Goal: Task Accomplishment & Management: Manage account settings

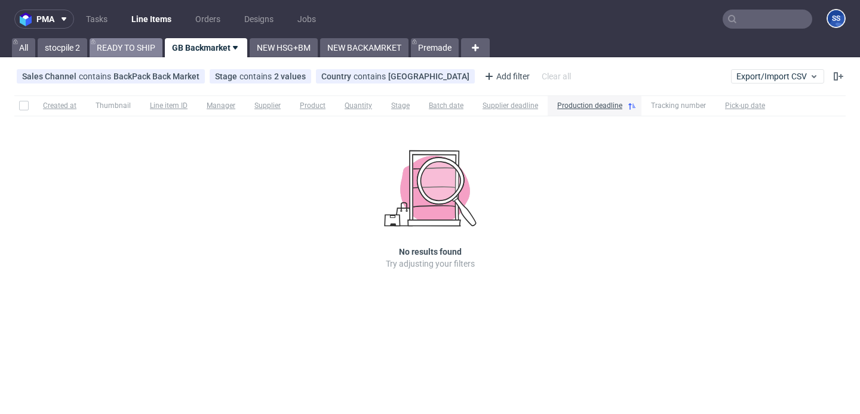
click at [126, 44] on link "READY TO SHIP" at bounding box center [126, 47] width 73 height 19
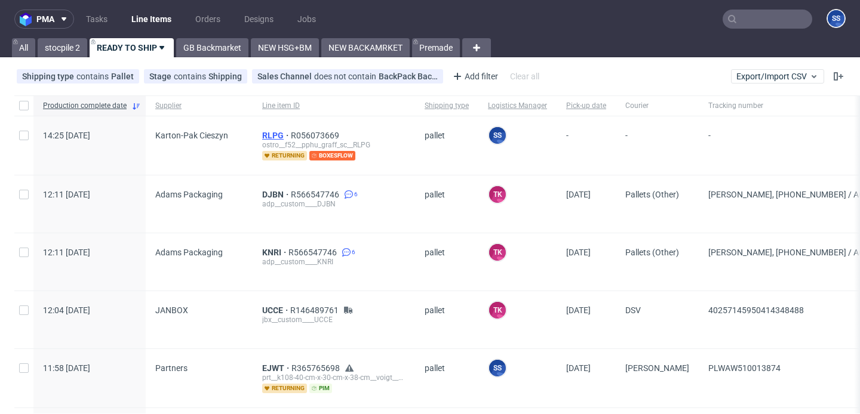
click at [273, 136] on span "RLPG" at bounding box center [276, 136] width 29 height 10
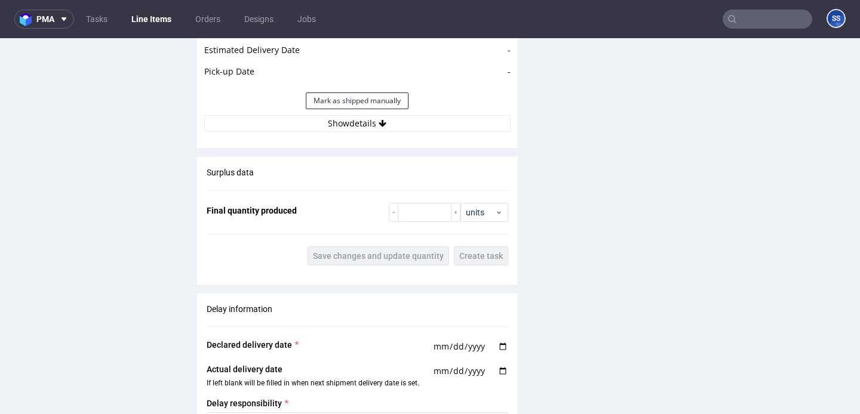
scroll to position [1469, 0]
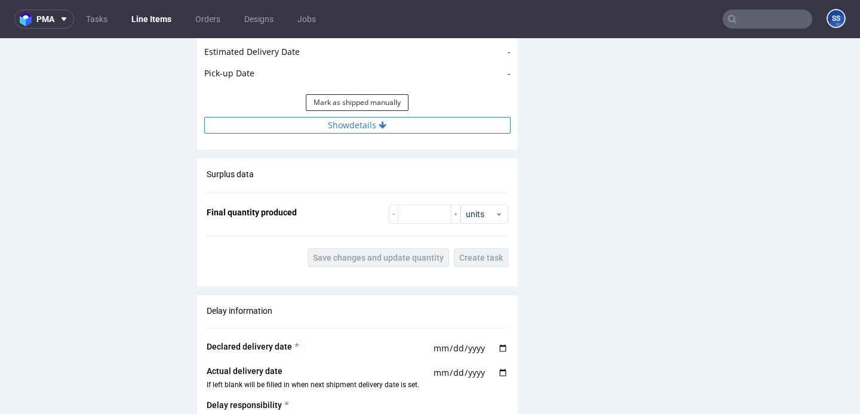
click at [273, 121] on button "Show details" at bounding box center [357, 125] width 306 height 17
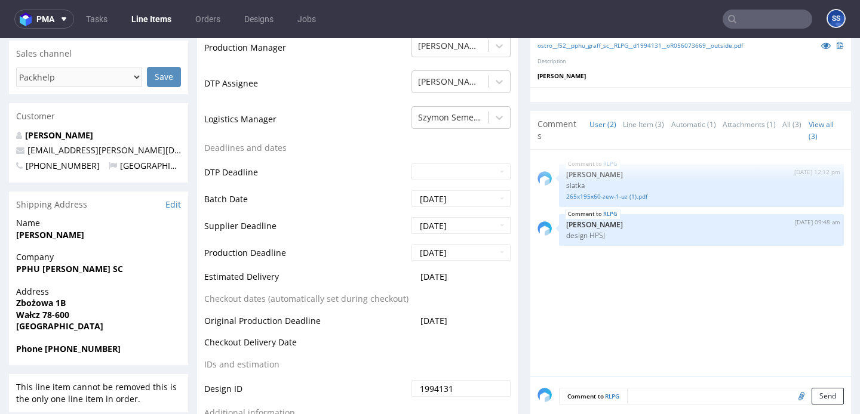
scroll to position [345, 0]
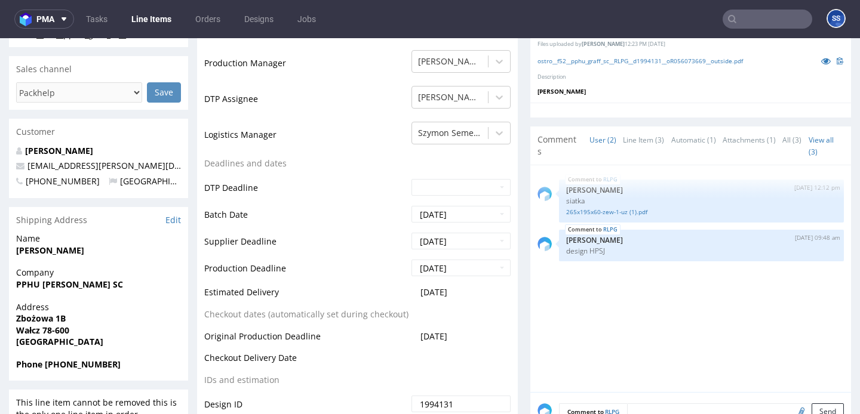
click at [126, 15] on link "Line Items" at bounding box center [151, 19] width 54 height 19
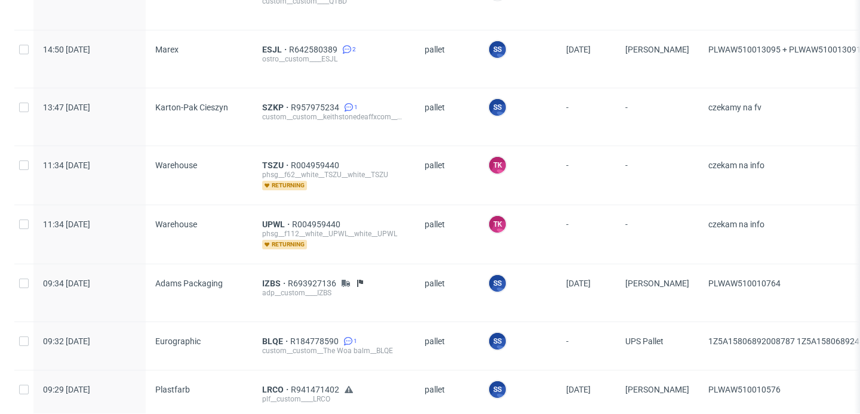
scroll to position [625, 0]
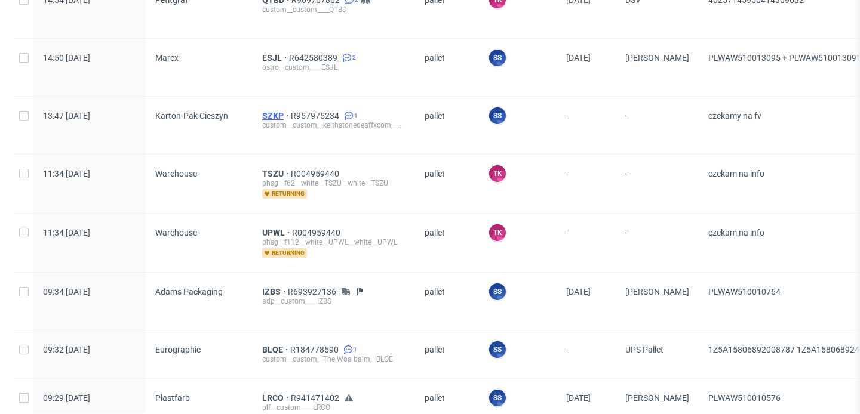
click at [268, 113] on span "SZKP" at bounding box center [276, 116] width 29 height 10
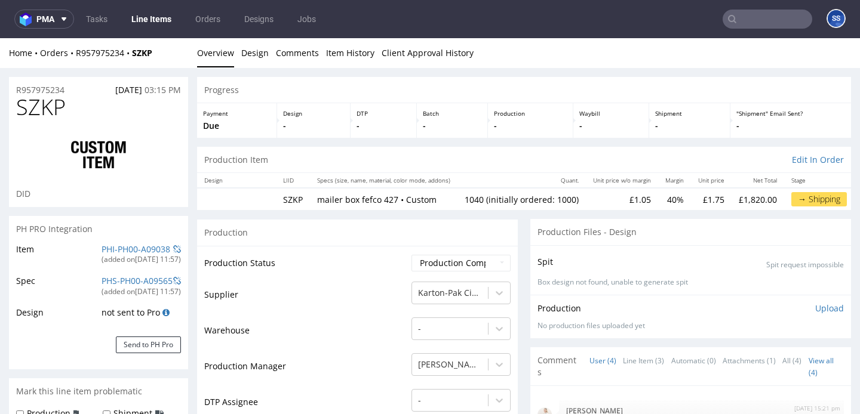
type input "1040"
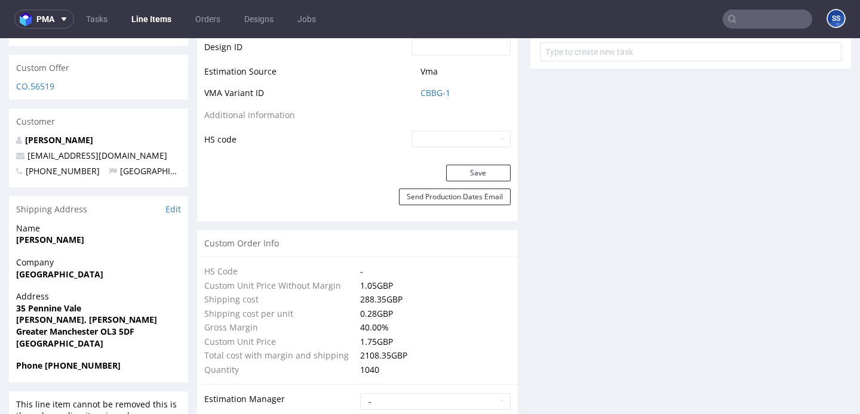
scroll to position [679, 0]
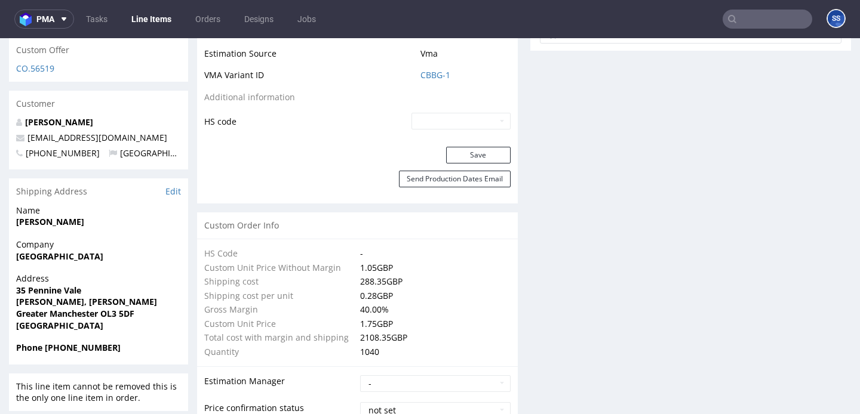
click at [82, 262] on strong "[GEOGRAPHIC_DATA]" at bounding box center [59, 256] width 87 height 11
copy strong "[GEOGRAPHIC_DATA]"
click at [61, 296] on strong "35 Pennine Vale" at bounding box center [48, 290] width 65 height 11
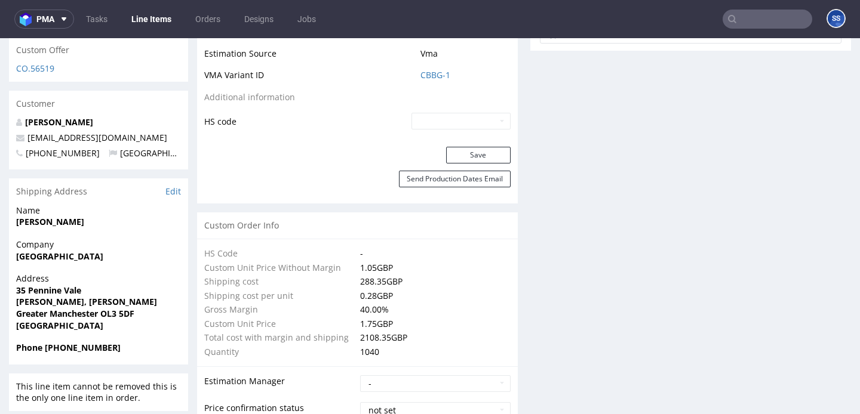
click at [61, 296] on strong "35 Pennine Vale" at bounding box center [48, 290] width 65 height 11
copy strong "35 Pennine Vale"
click at [62, 308] on strong "Delph, Oldham" at bounding box center [86, 301] width 141 height 11
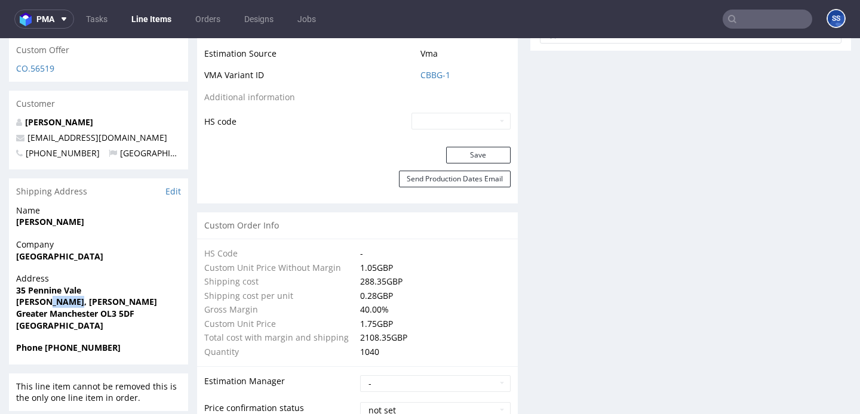
click at [62, 308] on strong "Delph, Oldham" at bounding box center [86, 301] width 141 height 11
copy strong "Delph, Oldham"
drag, startPoint x: 19, startPoint y: 327, endPoint x: 67, endPoint y: 327, distance: 48.4
click at [67, 320] on strong "Greater Manchester OL3 5DF" at bounding box center [75, 313] width 118 height 11
drag, startPoint x: 17, startPoint y: 326, endPoint x: 97, endPoint y: 327, distance: 80.0
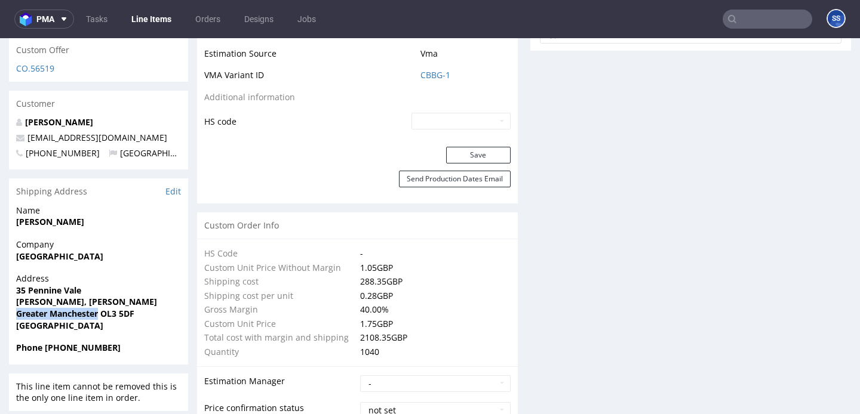
click at [97, 320] on strong "Greater Manchester OL3 5DF" at bounding box center [75, 313] width 118 height 11
copy strong "Greater Manchester"
click at [116, 320] on strong "Greater Manchester OL3 5DF" at bounding box center [75, 313] width 118 height 11
drag, startPoint x: 102, startPoint y: 325, endPoint x: 142, endPoint y: 324, distance: 39.4
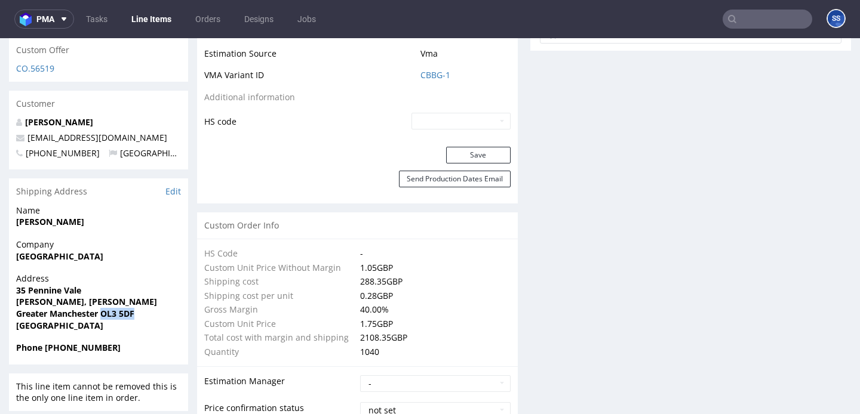
click at [142, 320] on span "Greater Manchester OL3 5DF" at bounding box center [98, 314] width 165 height 12
copy strong "OL3 5DF"
click at [29, 228] on strong "[PERSON_NAME]" at bounding box center [50, 221] width 68 height 11
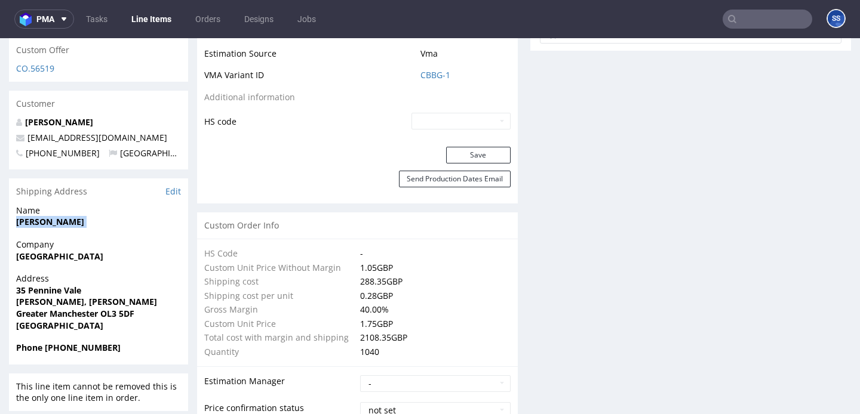
copy strong "[PERSON_NAME]"
drag, startPoint x: 121, startPoint y: 148, endPoint x: 27, endPoint y: 151, distance: 93.2
click at [27, 144] on p "[EMAIL_ADDRESS][DOMAIN_NAME]" at bounding box center [98, 138] width 165 height 12
copy link "[EMAIL_ADDRESS][DOMAIN_NAME]"
drag, startPoint x: 60, startPoint y: 361, endPoint x: 131, endPoint y: 360, distance: 71.1
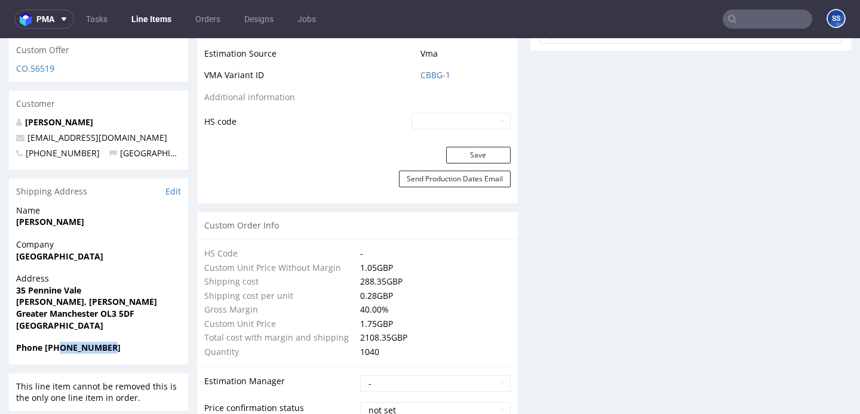
click at [131, 354] on span "Phone +447830212461" at bounding box center [98, 348] width 165 height 12
copy strong "7830212461"
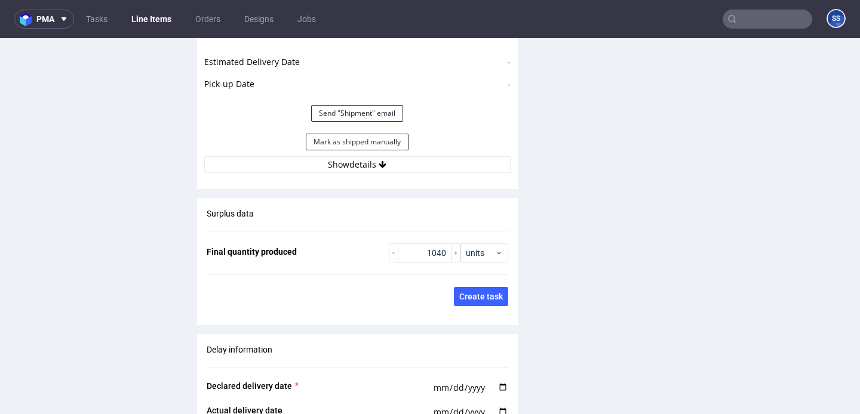
scroll to position [1752, 0]
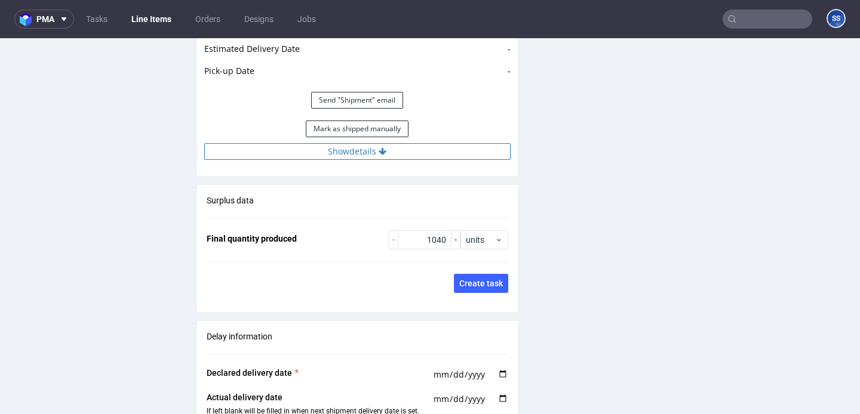
click at [265, 143] on button "Show details" at bounding box center [357, 151] width 306 height 17
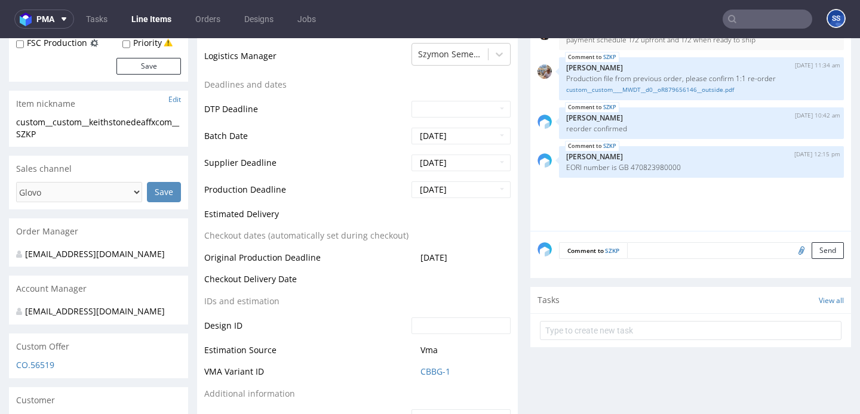
scroll to position [0, 0]
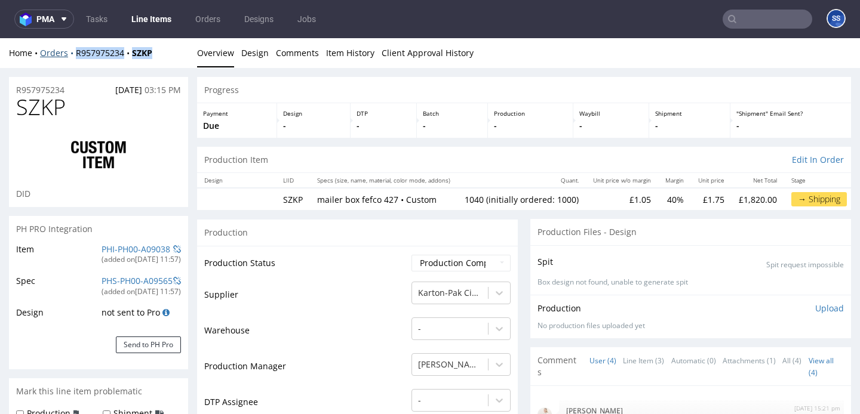
drag, startPoint x: 170, startPoint y: 53, endPoint x: 72, endPoint y: 53, distance: 97.3
click at [72, 53] on div "Home Orders R957975234 SZKP" at bounding box center [98, 53] width 179 height 12
copy div "R957975234 SZKP"
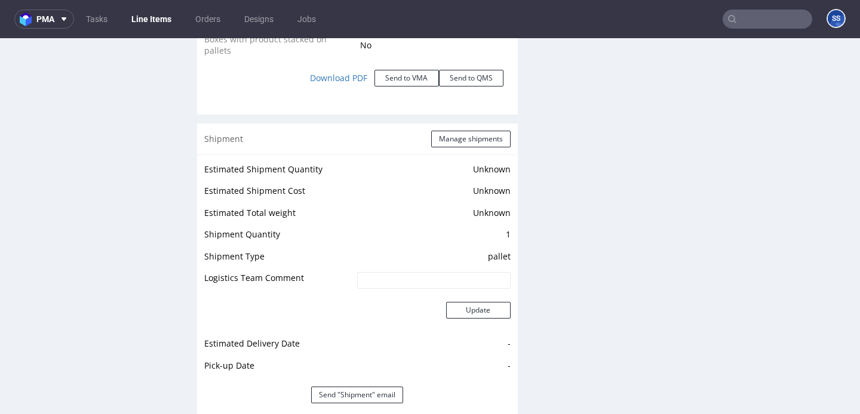
scroll to position [1444, 0]
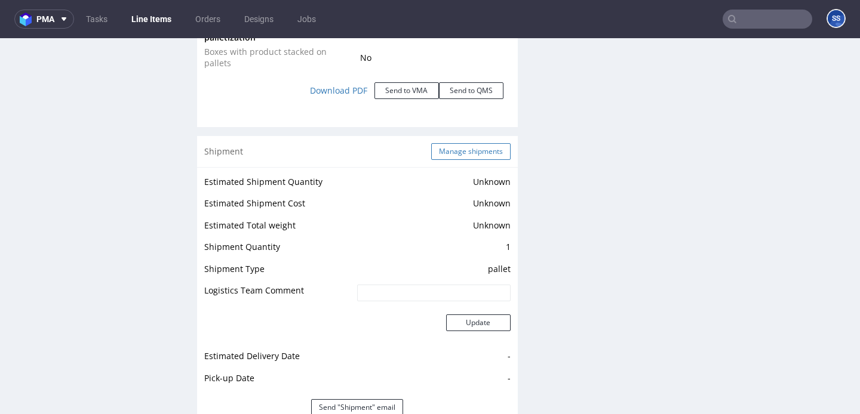
click at [460, 143] on button "Manage shipments" at bounding box center [470, 151] width 79 height 17
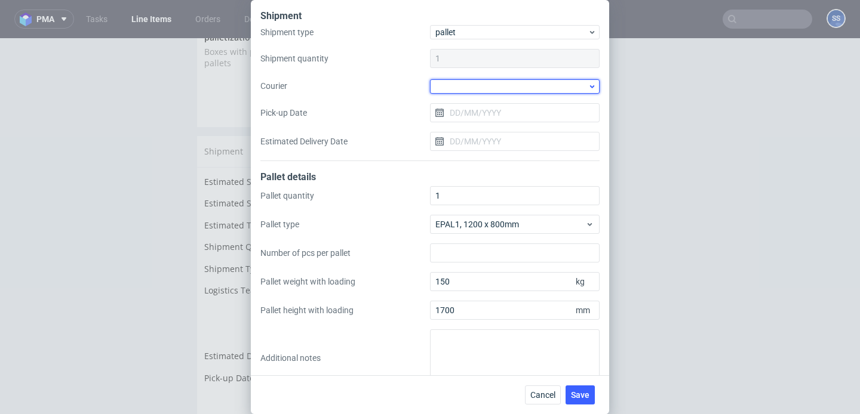
click at [470, 79] on div at bounding box center [515, 86] width 170 height 14
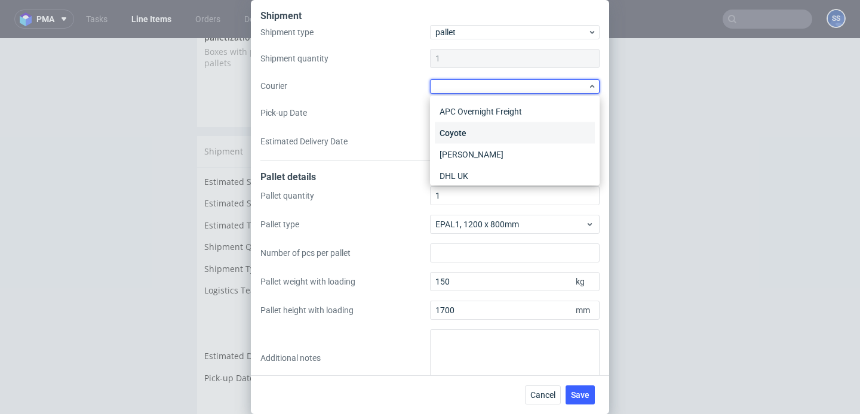
scroll to position [53, 0]
click at [471, 145] on div "DSV" at bounding box center [515, 144] width 160 height 21
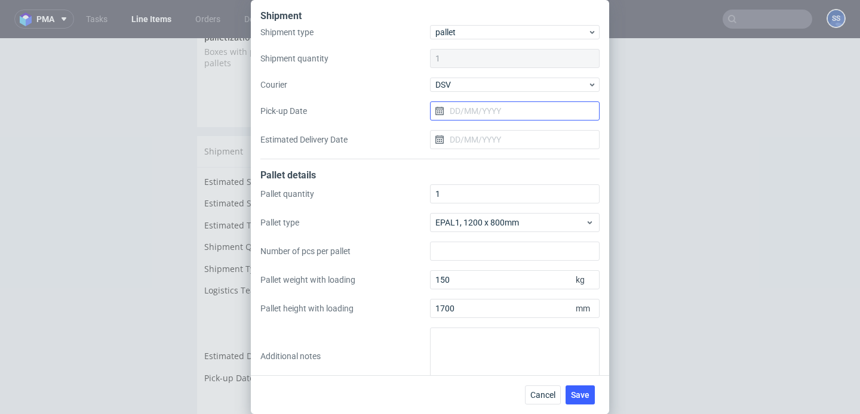
click at [453, 106] on input "Pick-up Date" at bounding box center [515, 111] width 170 height 19
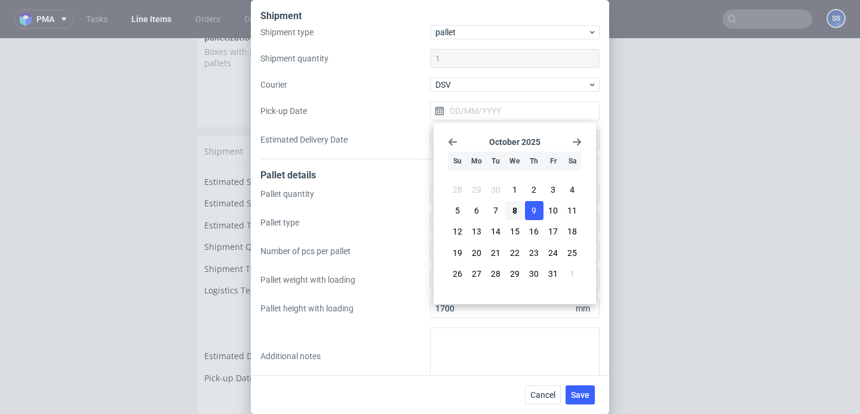
click at [540, 207] on button "9" at bounding box center [534, 210] width 19 height 19
type input "[DATE]"
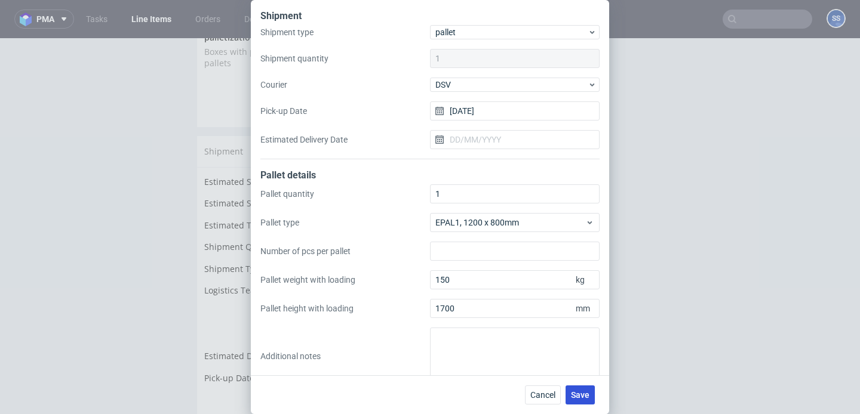
click at [580, 391] on span "Save" at bounding box center [580, 395] width 19 height 8
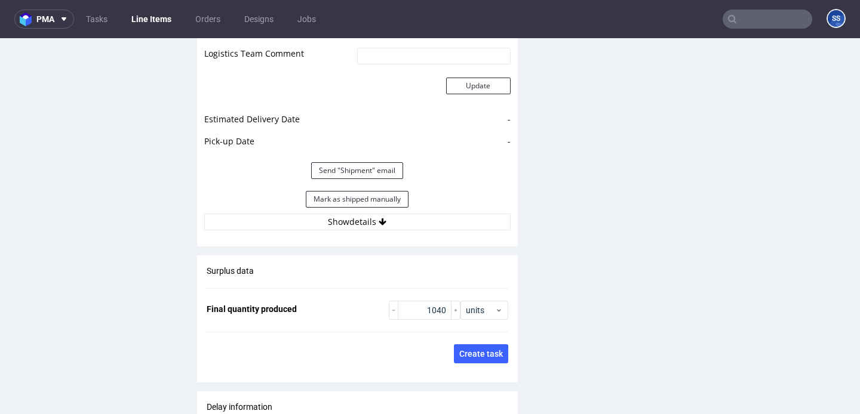
scroll to position [1688, 0]
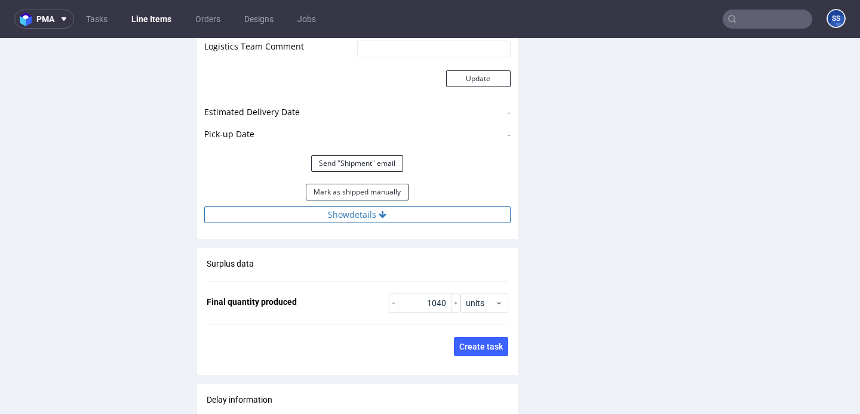
click at [342, 207] on button "Show details" at bounding box center [357, 215] width 306 height 17
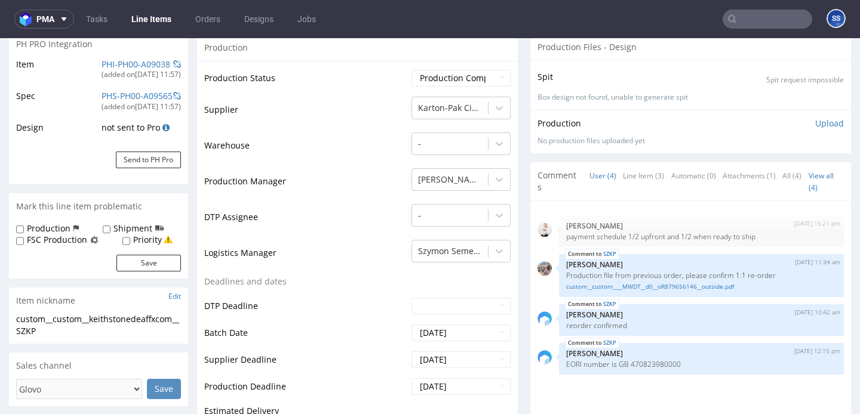
scroll to position [183, 0]
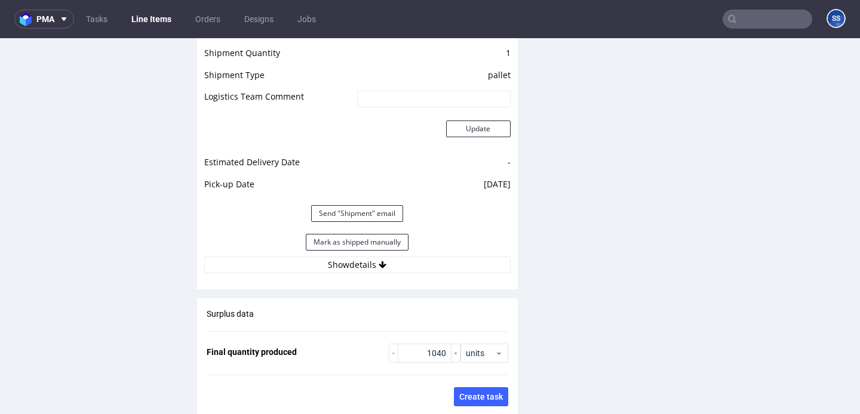
scroll to position [1666, 0]
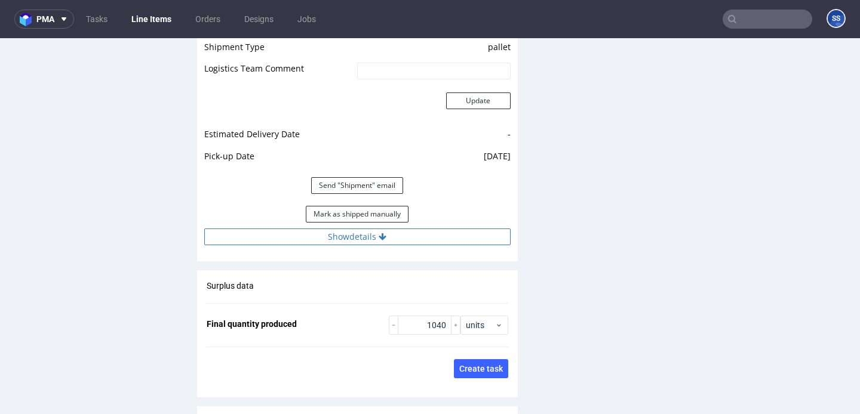
click at [407, 229] on button "Show details" at bounding box center [357, 237] width 306 height 17
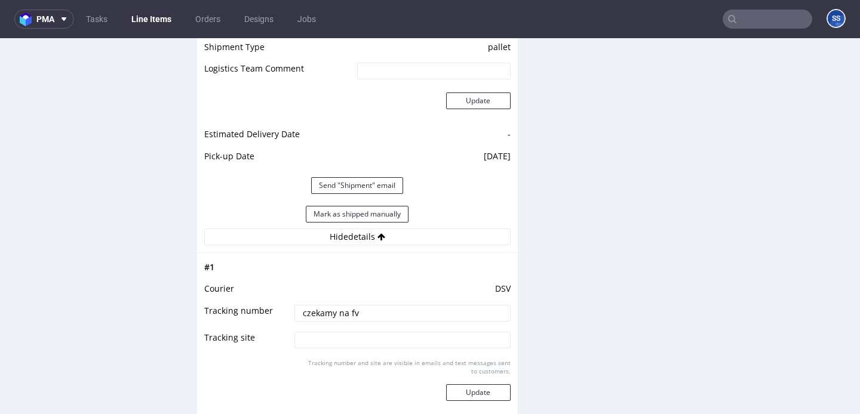
click at [351, 306] on input "czekamy na fv" at bounding box center [402, 313] width 216 height 17
paste input "40257145950414419072"
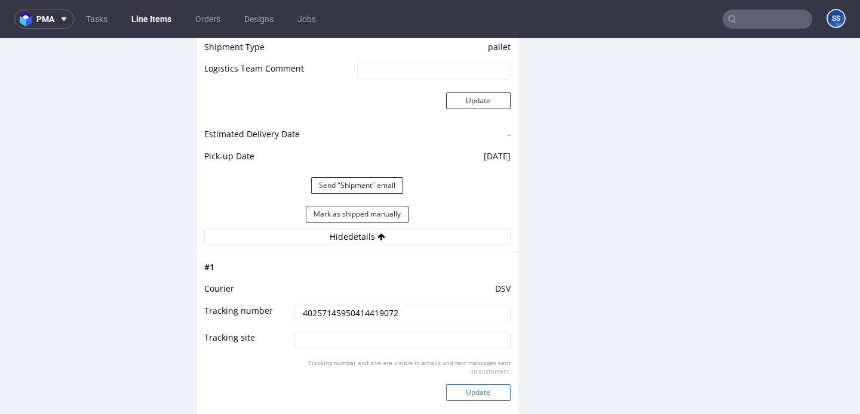
type input "40257145950414419072"
click at [485, 385] on button "Update" at bounding box center [478, 393] width 64 height 17
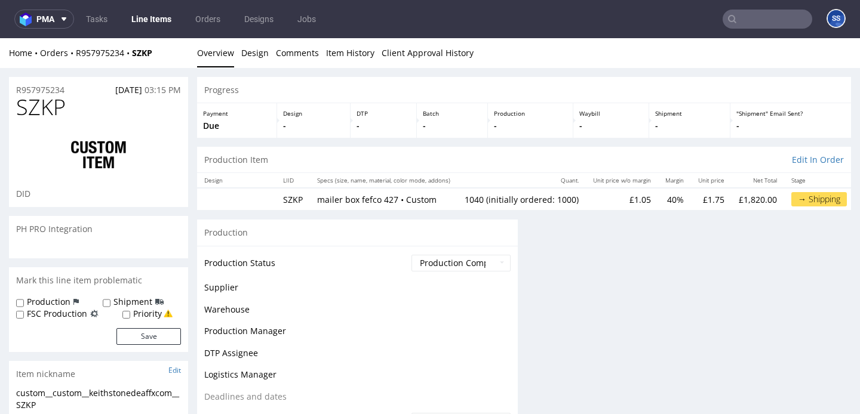
scroll to position [0, 0]
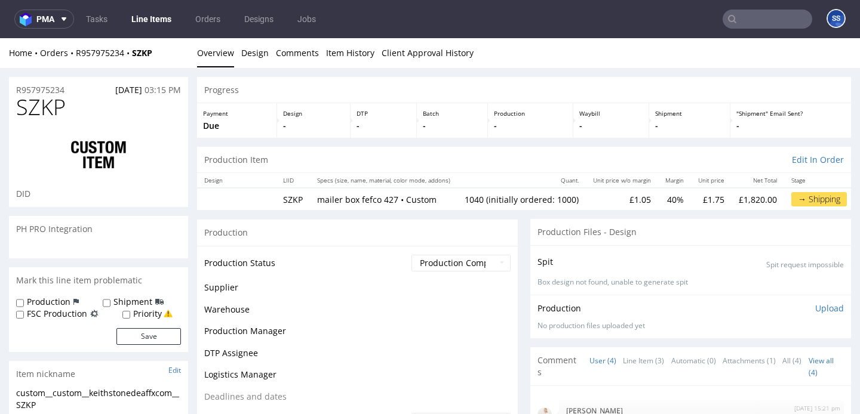
click at [153, 17] on link "Line Items" at bounding box center [151, 19] width 54 height 19
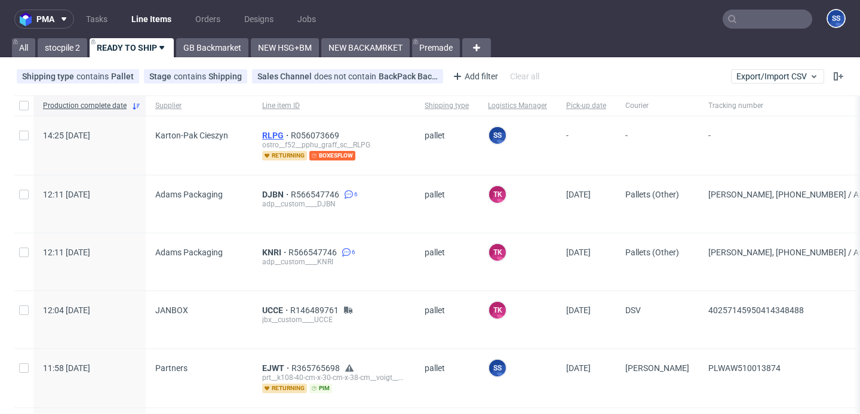
click at [274, 139] on span "RLPG" at bounding box center [276, 136] width 29 height 10
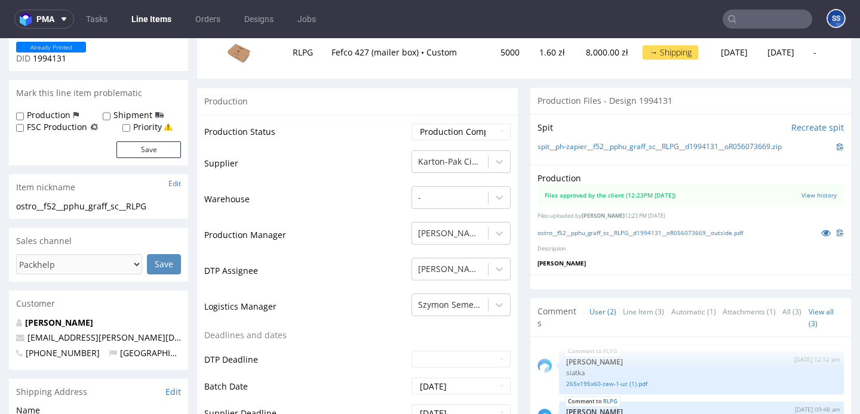
scroll to position [355, 0]
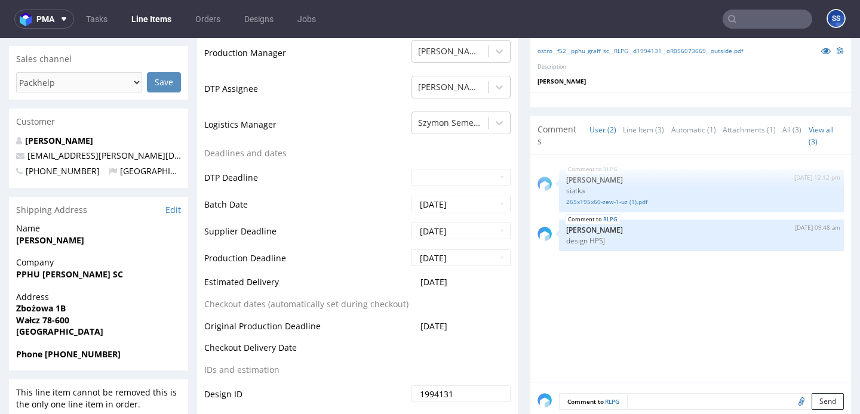
click at [50, 272] on strong "PPHU [PERSON_NAME] SC" at bounding box center [69, 274] width 107 height 11
copy strong "PPHU [PERSON_NAME] SC"
click at [35, 306] on strong "Zbożowa 1B" at bounding box center [41, 308] width 50 height 11
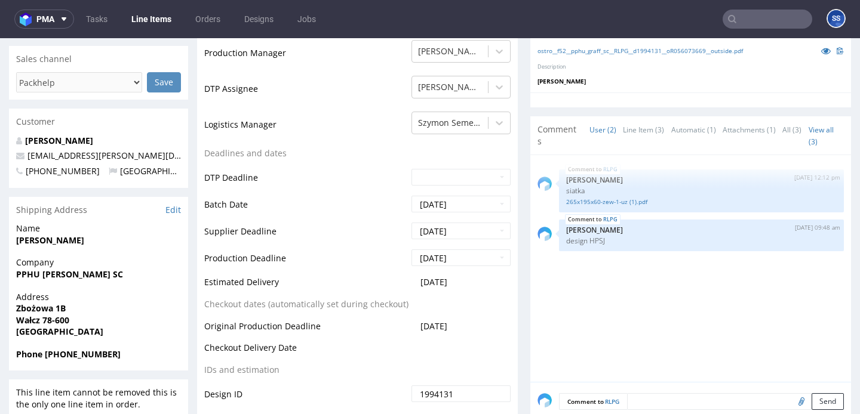
click at [35, 306] on strong "Zbożowa 1B" at bounding box center [41, 308] width 50 height 11
copy strong "Zbożowa 1B"
click at [26, 321] on strong "Wałcz 78-600" at bounding box center [42, 320] width 53 height 11
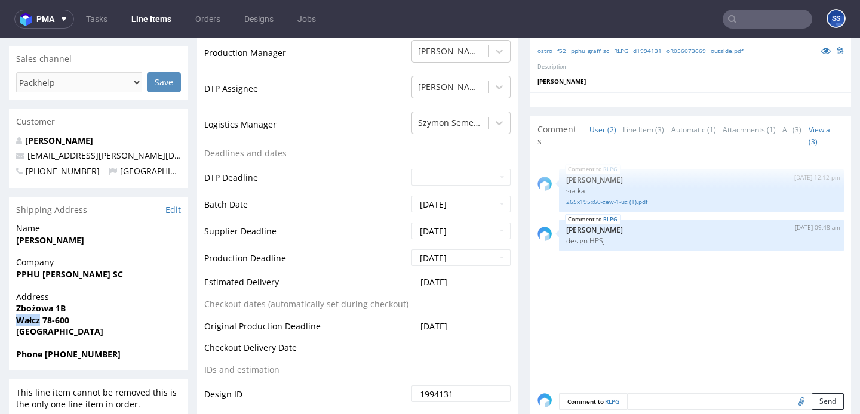
copy strong "Wałcz"
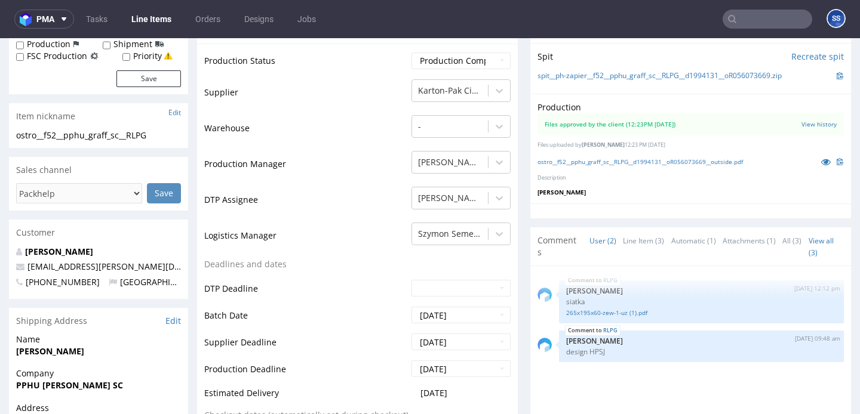
scroll to position [0, 0]
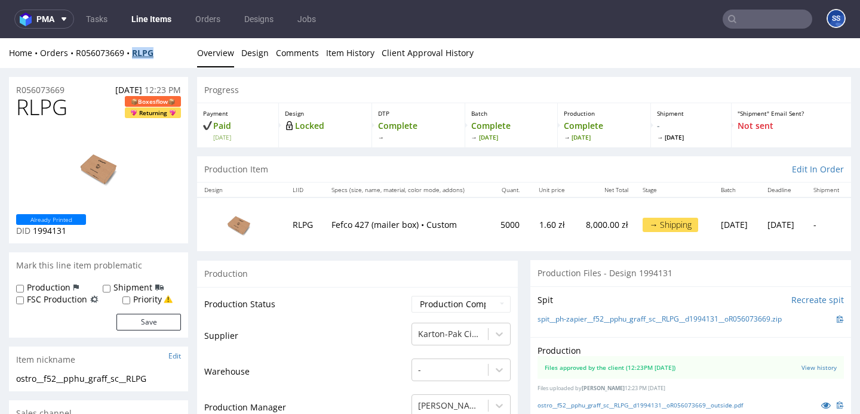
drag, startPoint x: 168, startPoint y: 54, endPoint x: 136, endPoint y: 57, distance: 32.4
click at [136, 57] on div "Home Orders R056073669 RLPG" at bounding box center [98, 53] width 179 height 12
copy strong "RLPG"
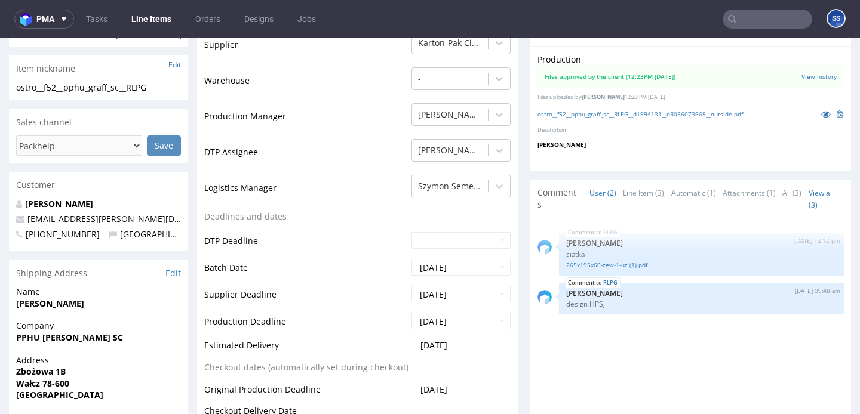
scroll to position [358, 0]
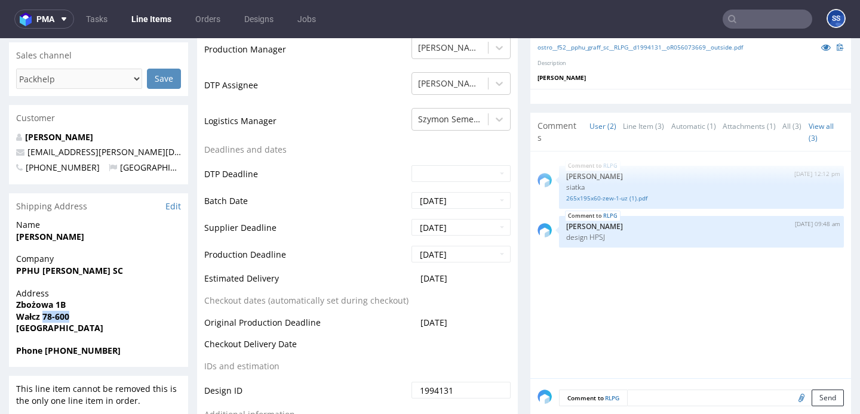
drag, startPoint x: 44, startPoint y: 315, endPoint x: 83, endPoint y: 320, distance: 39.2
click at [83, 320] on span "Wałcz 78-600" at bounding box center [98, 317] width 165 height 12
copy strong "78-600"
click at [41, 237] on strong "[PERSON_NAME]" at bounding box center [50, 236] width 68 height 11
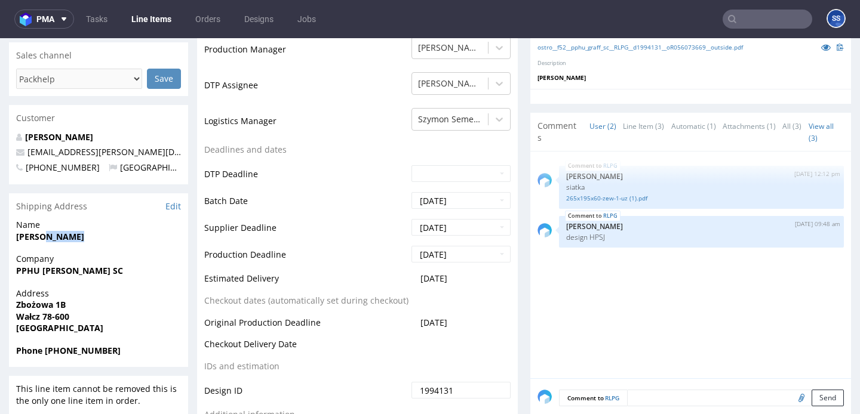
click at [41, 237] on strong "[PERSON_NAME]" at bounding box center [50, 236] width 68 height 11
copy strong "[PERSON_NAME]"
drag, startPoint x: 130, startPoint y: 154, endPoint x: 24, endPoint y: 155, distance: 105.7
click at [24, 155] on p "[EMAIL_ADDRESS][PERSON_NAME][DOMAIN_NAME]" at bounding box center [98, 152] width 165 height 12
copy span "[EMAIL_ADDRESS][PERSON_NAME][DOMAIN_NAME]"
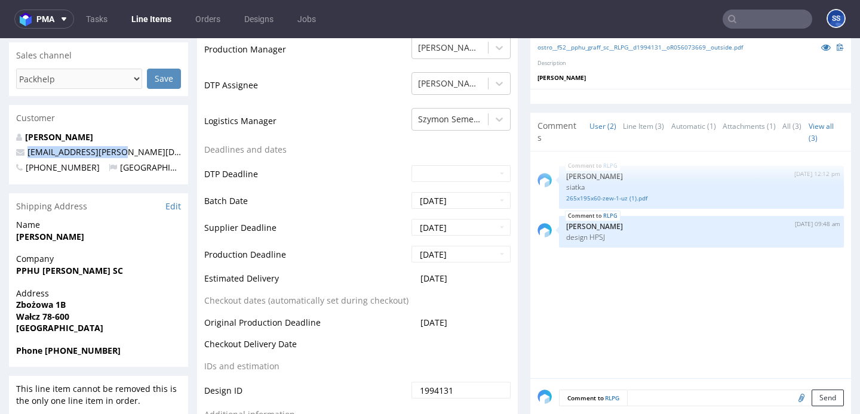
click at [57, 351] on strong "Phone +48661161140" at bounding box center [68, 350] width 105 height 11
copy strong "48661161140"
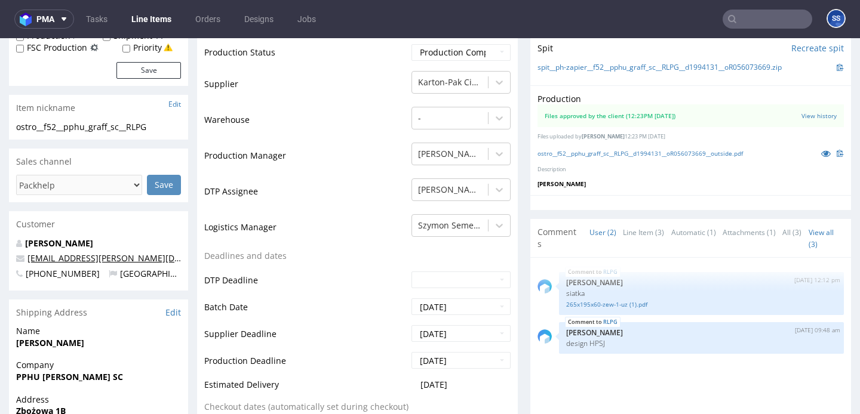
scroll to position [0, 0]
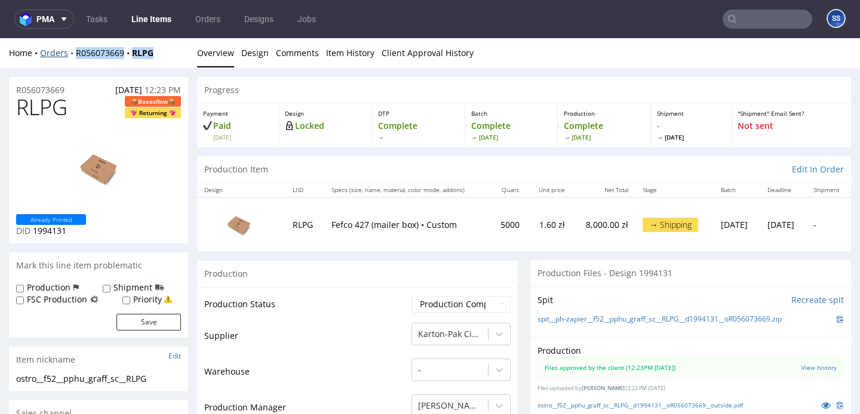
drag, startPoint x: 166, startPoint y: 51, endPoint x: 70, endPoint y: 56, distance: 96.3
click at [70, 56] on div "Home Orders R056073669 RLPG" at bounding box center [98, 53] width 179 height 12
copy div "R056073669 RLPG"
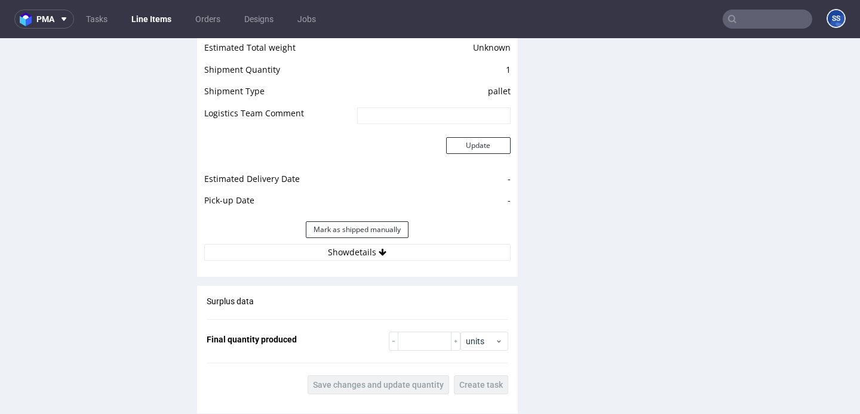
scroll to position [1366, 0]
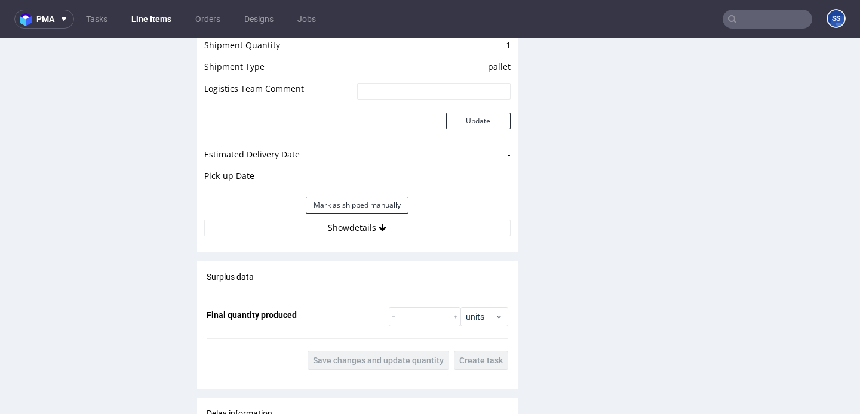
click at [350, 220] on button "Show details" at bounding box center [357, 228] width 306 height 17
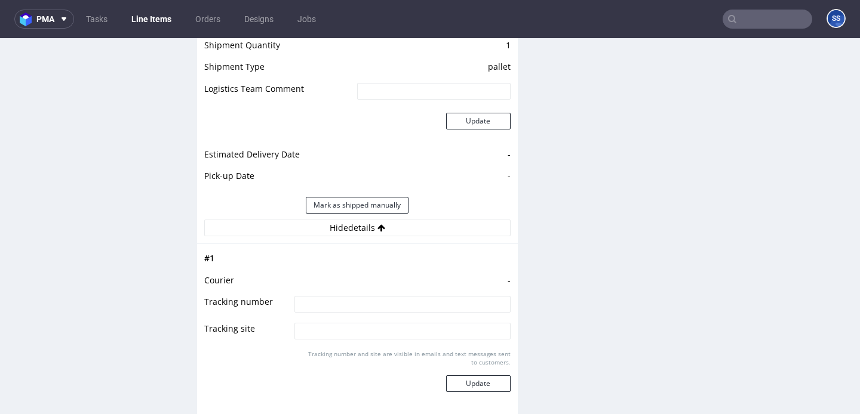
click at [350, 220] on button "Hide details" at bounding box center [357, 228] width 306 height 17
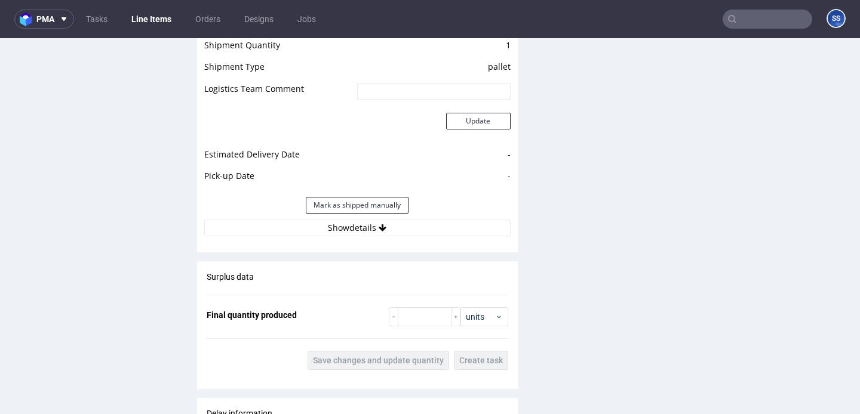
click at [350, 220] on button "Show details" at bounding box center [357, 228] width 306 height 17
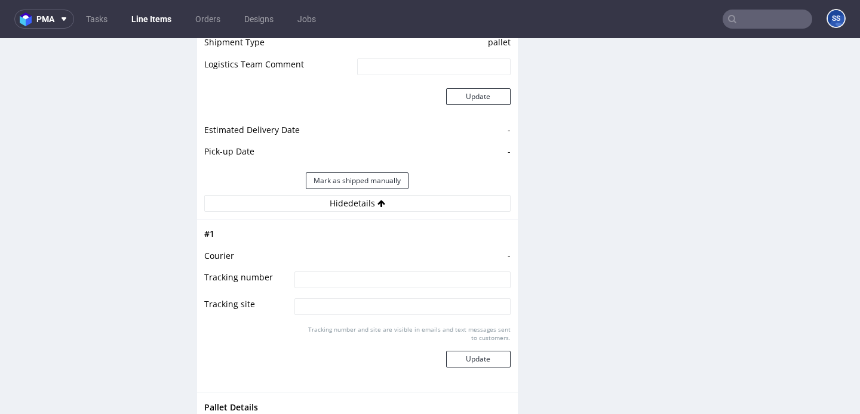
scroll to position [1393, 0]
click at [340, 270] on input at bounding box center [402, 278] width 216 height 17
paste input "RWM006640807"
type input "RWM006640807"
click at [463, 349] on button "Update" at bounding box center [478, 357] width 64 height 17
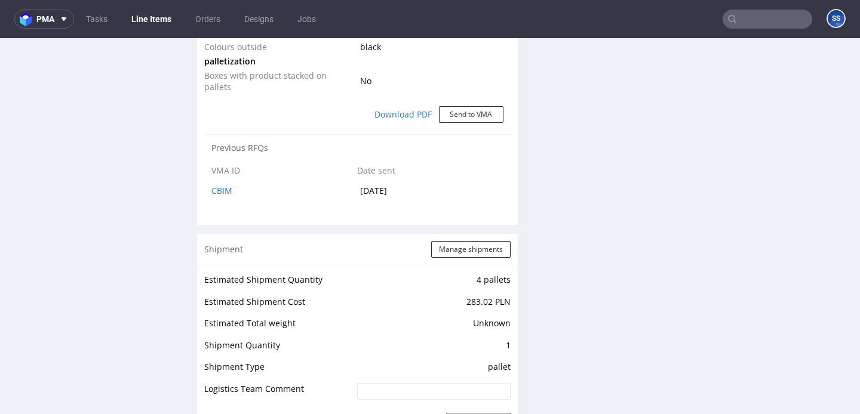
scroll to position [1086, 0]
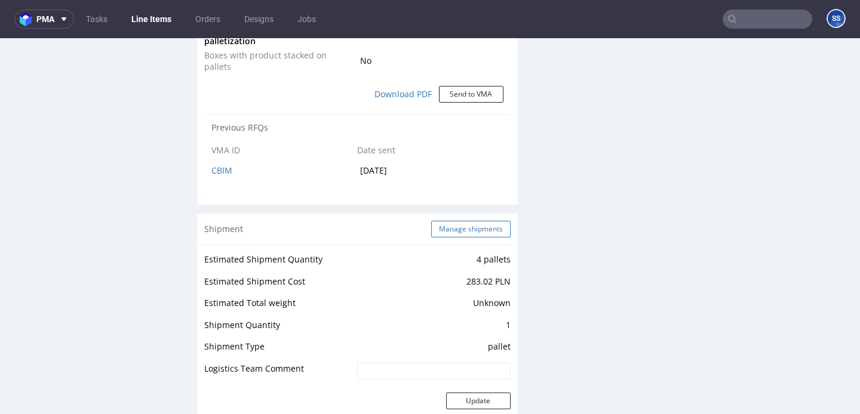
click at [439, 221] on button "Manage shipments" at bounding box center [470, 229] width 79 height 17
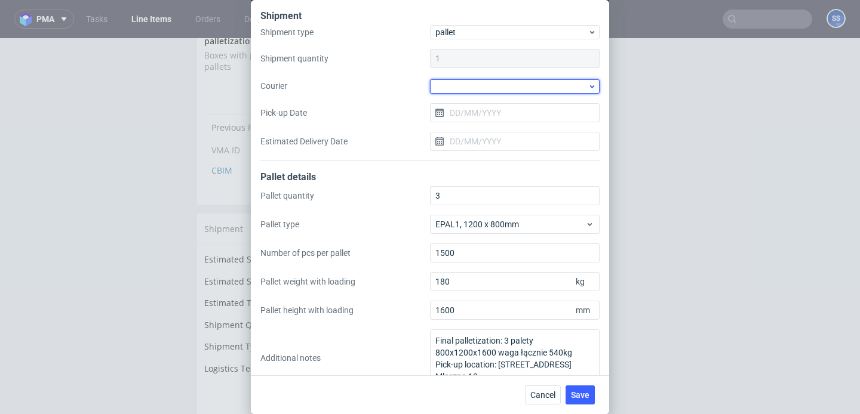
click at [470, 88] on div at bounding box center [515, 86] width 170 height 14
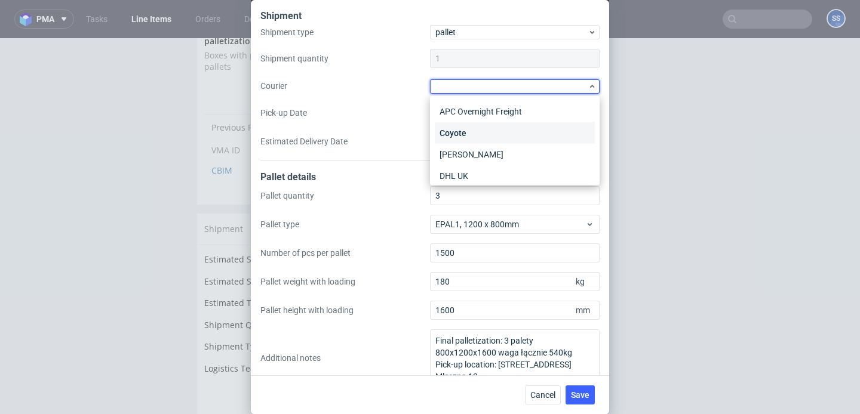
scroll to position [81, 0]
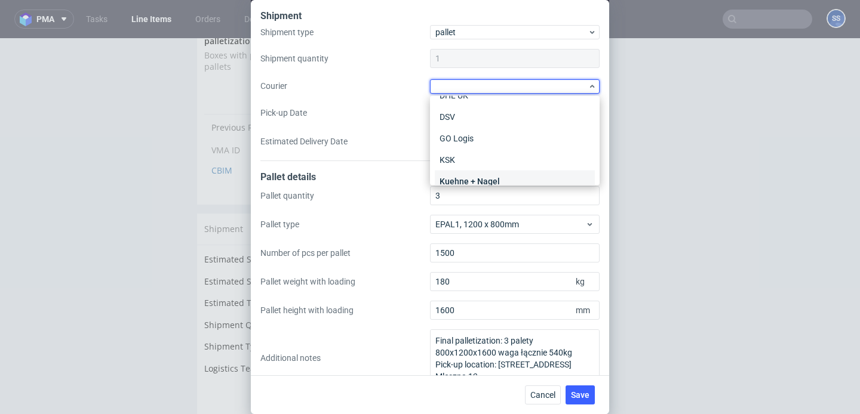
click at [473, 177] on div "Kuehne + Nagel" at bounding box center [515, 181] width 160 height 21
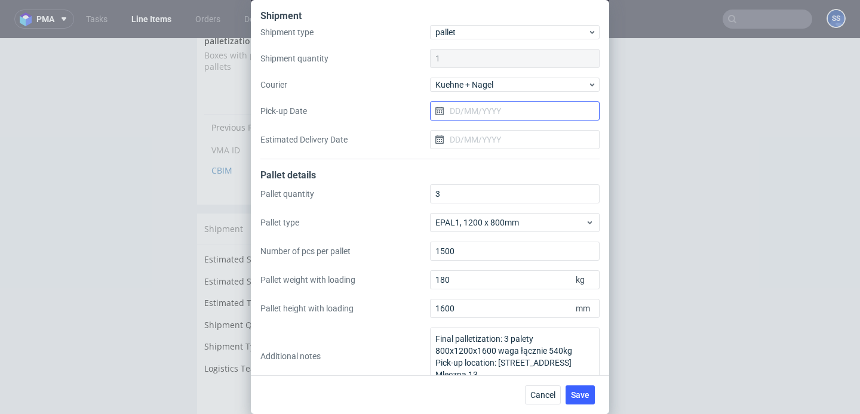
click at [484, 116] on input "Pick-up Date" at bounding box center [515, 111] width 170 height 19
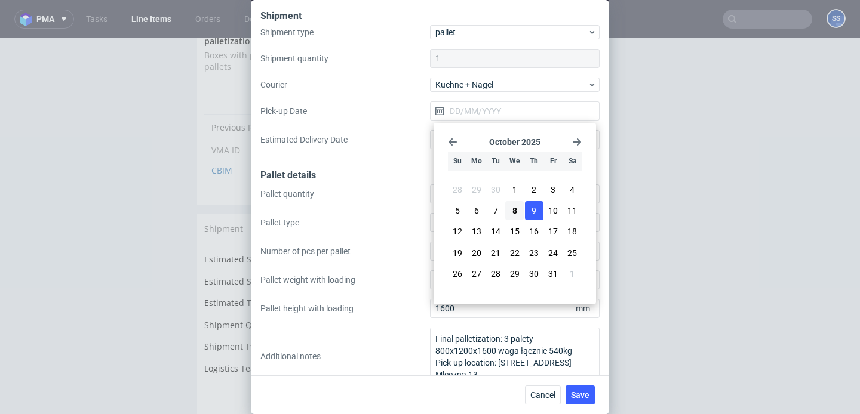
click at [525, 208] on button "9" at bounding box center [534, 210] width 19 height 19
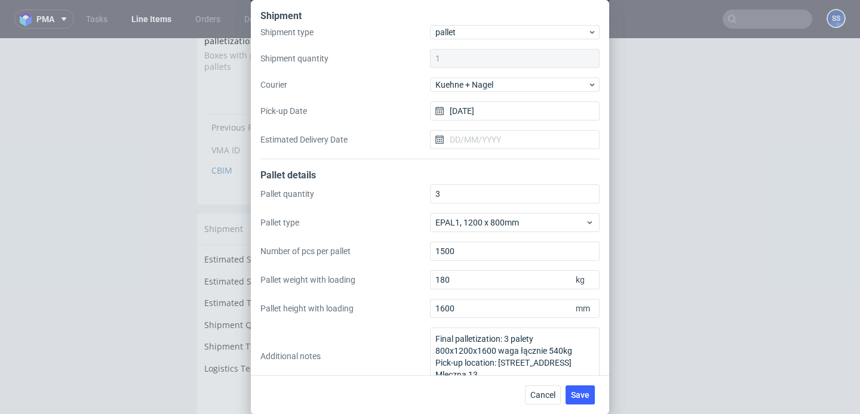
type input "[DATE]"
click at [588, 396] on span "Save" at bounding box center [580, 395] width 19 height 8
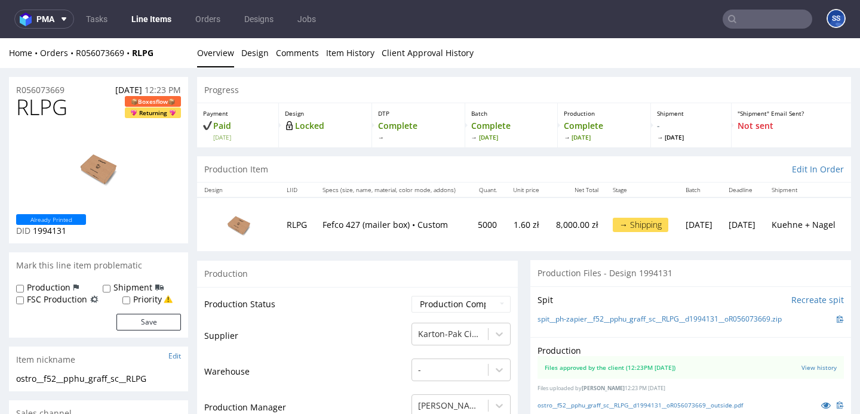
click at [148, 20] on link "Line Items" at bounding box center [151, 19] width 54 height 19
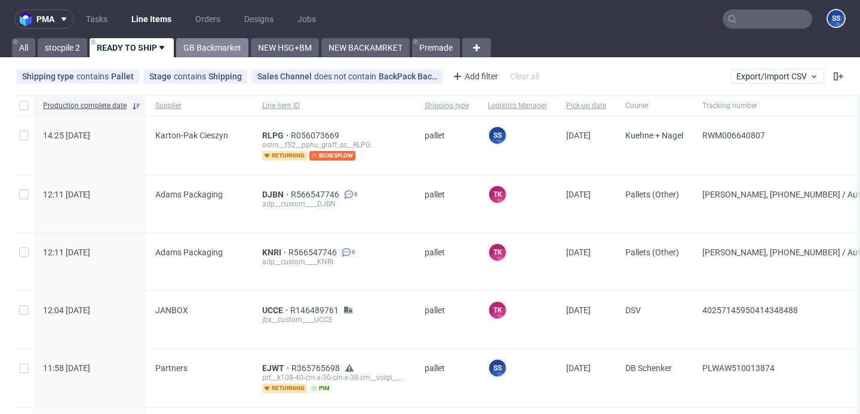
click at [200, 43] on link "GB Backmarket" at bounding box center [212, 47] width 72 height 19
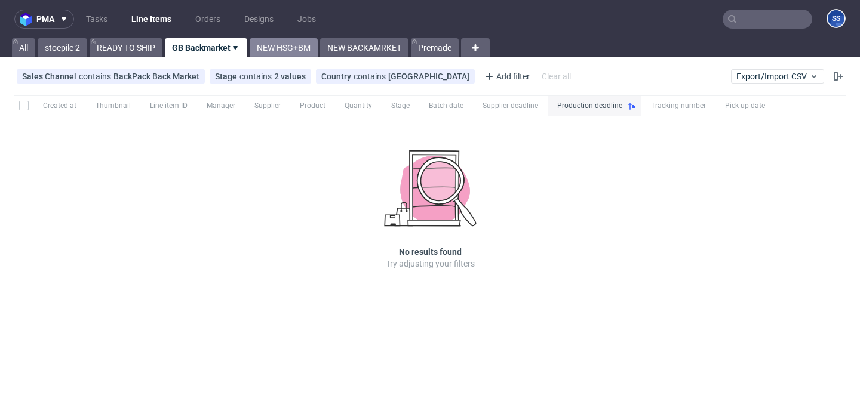
click at [268, 43] on link "NEW HSG+BM" at bounding box center [284, 47] width 68 height 19
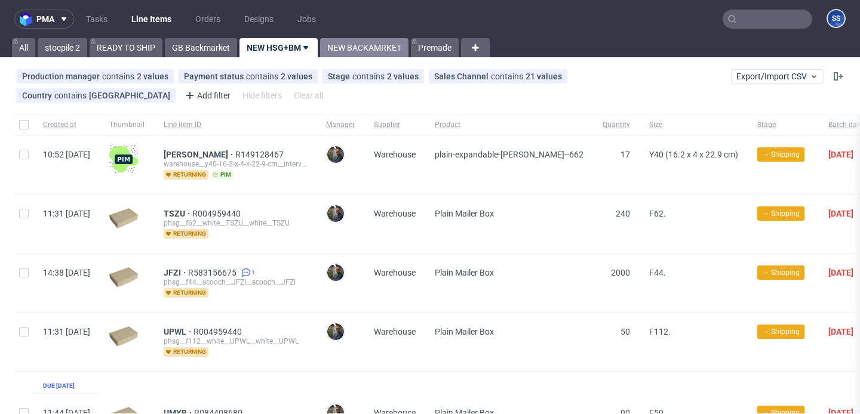
click at [345, 53] on link "NEW BACKAMRKET" at bounding box center [364, 47] width 88 height 19
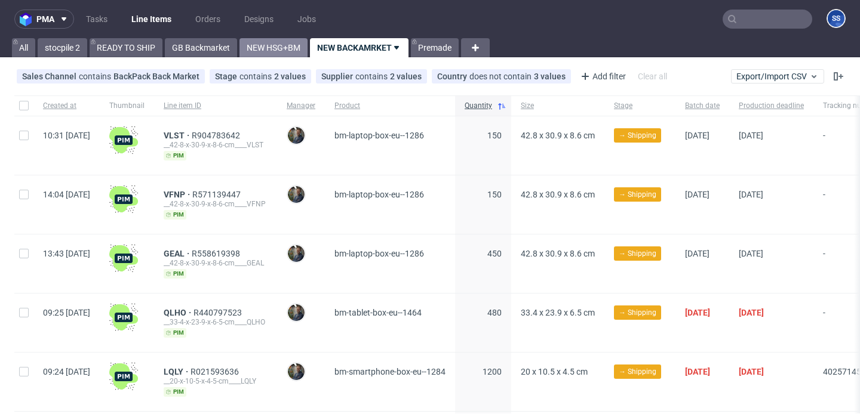
click at [279, 45] on link "NEW HSG+BM" at bounding box center [273, 47] width 68 height 19
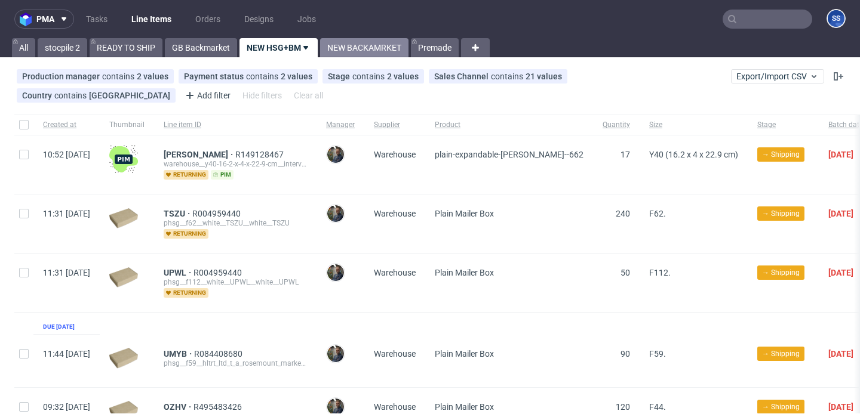
click at [356, 53] on link "NEW BACKAMRKET" at bounding box center [364, 47] width 88 height 19
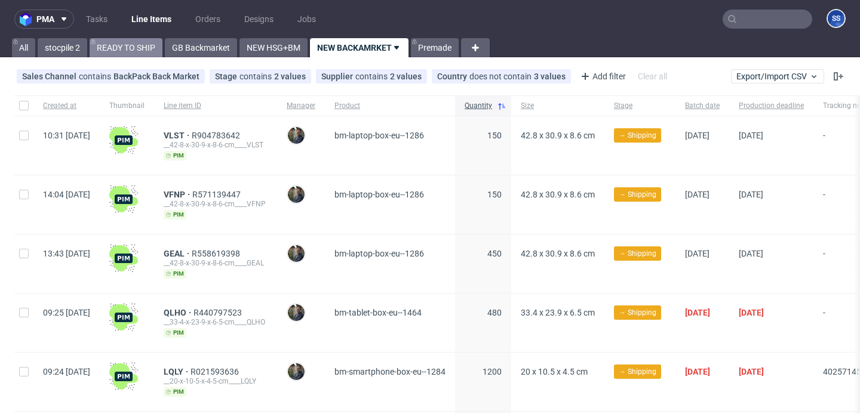
click at [132, 41] on link "READY TO SHIP" at bounding box center [126, 47] width 73 height 19
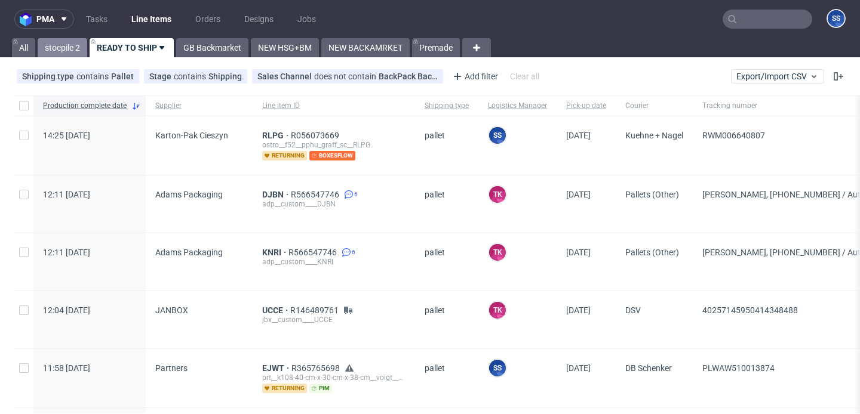
click at [71, 39] on link "stocpile 2" at bounding box center [63, 47] width 50 height 19
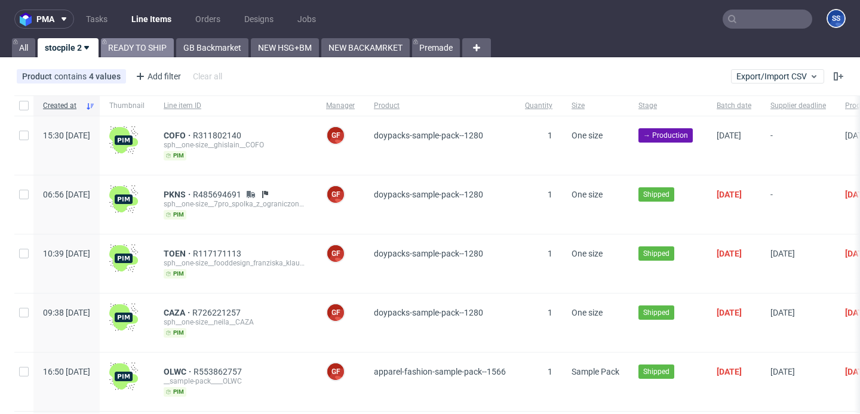
click at [113, 47] on link "READY TO SHIP" at bounding box center [137, 47] width 73 height 19
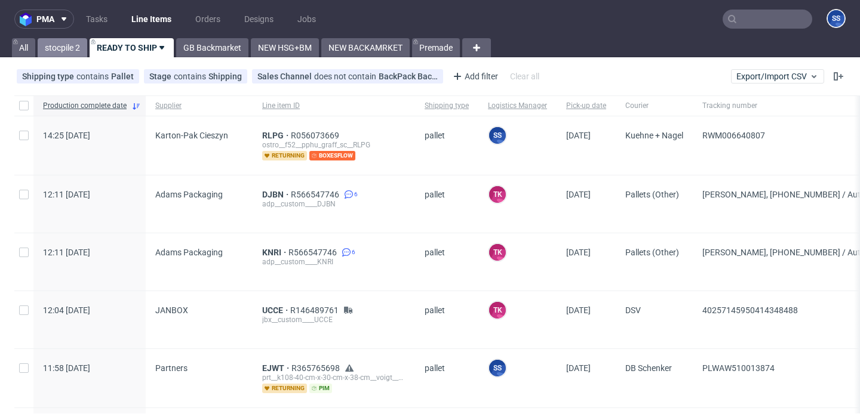
click at [69, 47] on link "stocpile 2" at bounding box center [63, 47] width 50 height 19
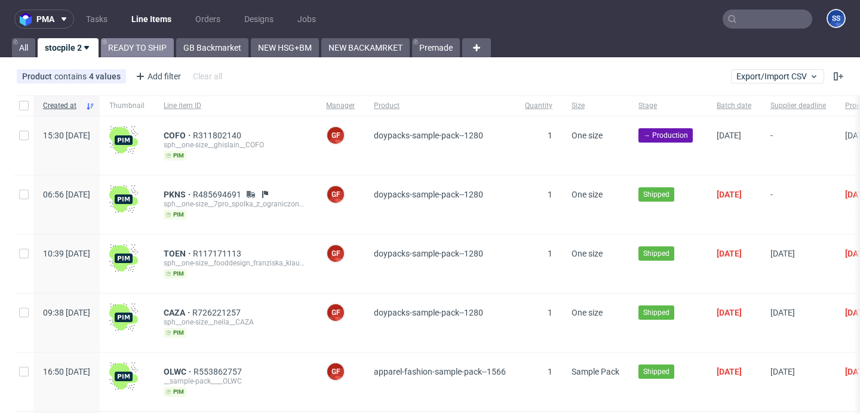
click at [122, 42] on link "READY TO SHIP" at bounding box center [137, 47] width 73 height 19
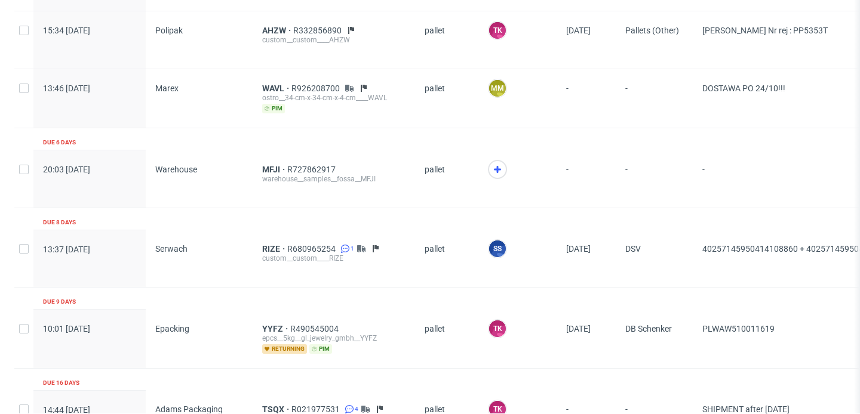
scroll to position [1160, 0]
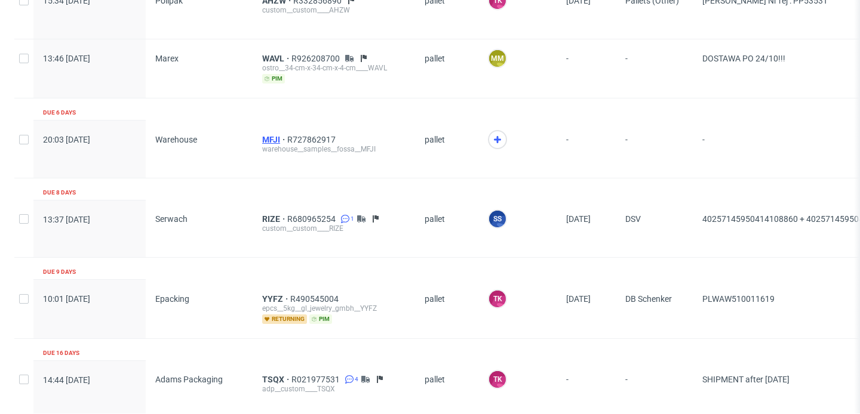
click at [274, 137] on span "MFJI" at bounding box center [274, 140] width 25 height 10
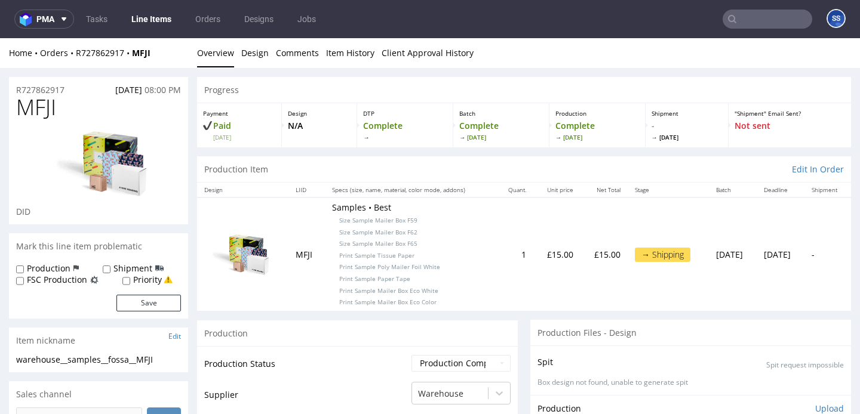
click at [156, 23] on link "Line Items" at bounding box center [151, 19] width 54 height 19
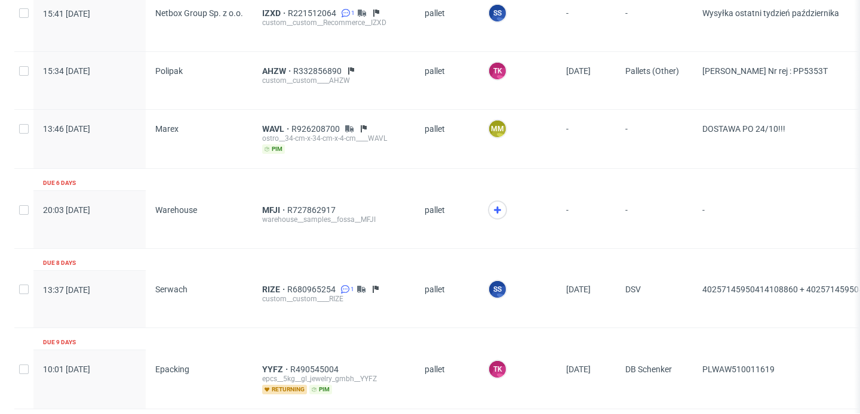
scroll to position [1096, 0]
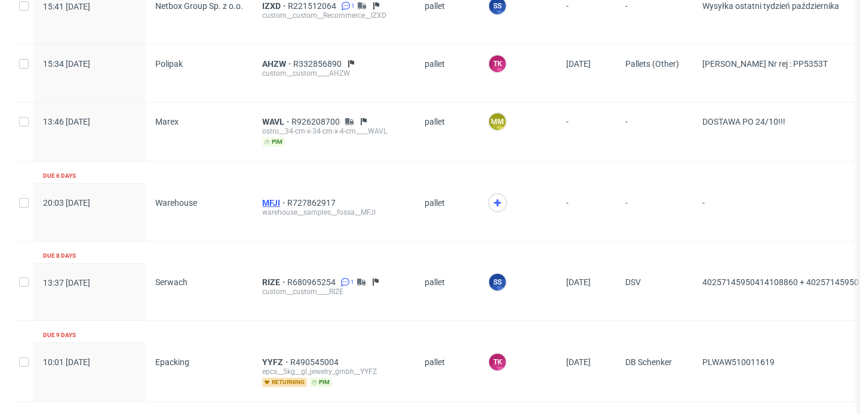
click at [277, 202] on span "MFJI" at bounding box center [274, 203] width 25 height 10
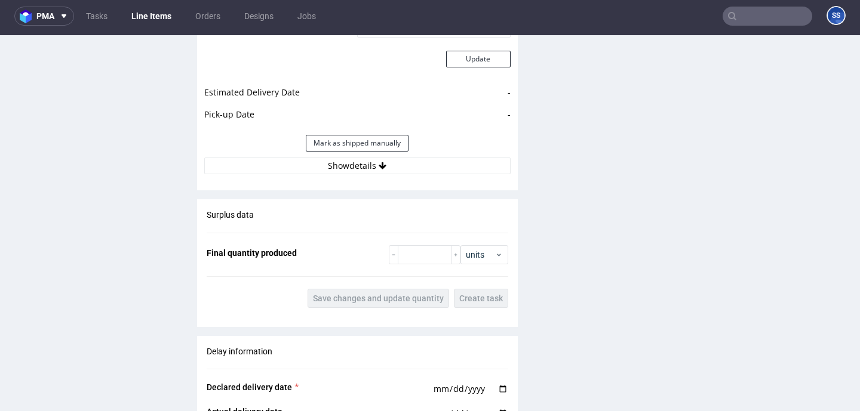
scroll to position [1217, 0]
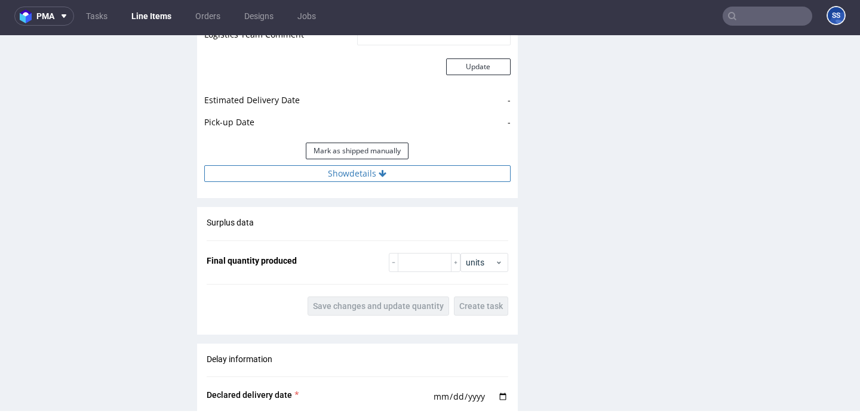
click at [345, 172] on button "Show details" at bounding box center [357, 173] width 306 height 17
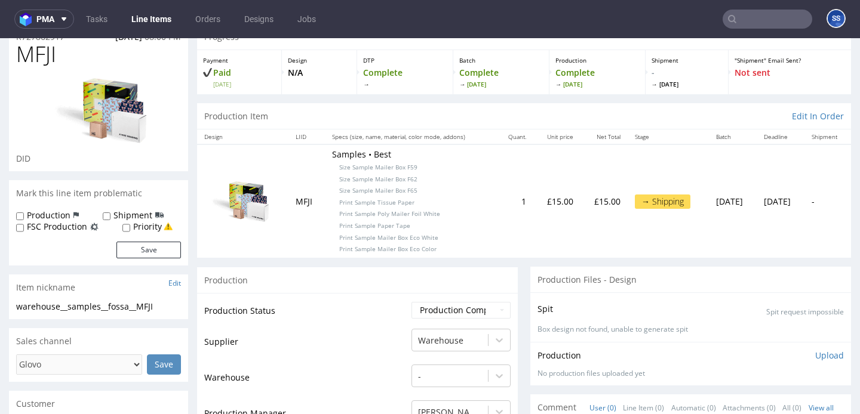
scroll to position [0, 0]
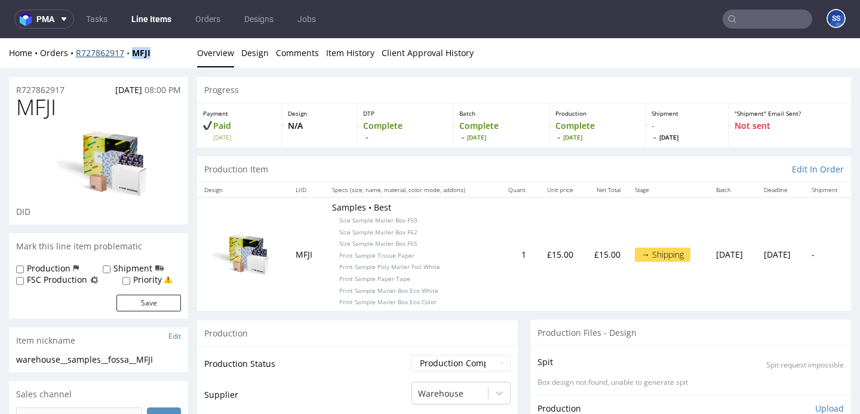
drag, startPoint x: 154, startPoint y: 53, endPoint x: 131, endPoint y: 55, distance: 22.8
click at [131, 55] on div "Home Orders R727862917 MFJI" at bounding box center [98, 53] width 179 height 12
copy strong "MFJI"
click at [340, 52] on link "Item History" at bounding box center [350, 52] width 48 height 29
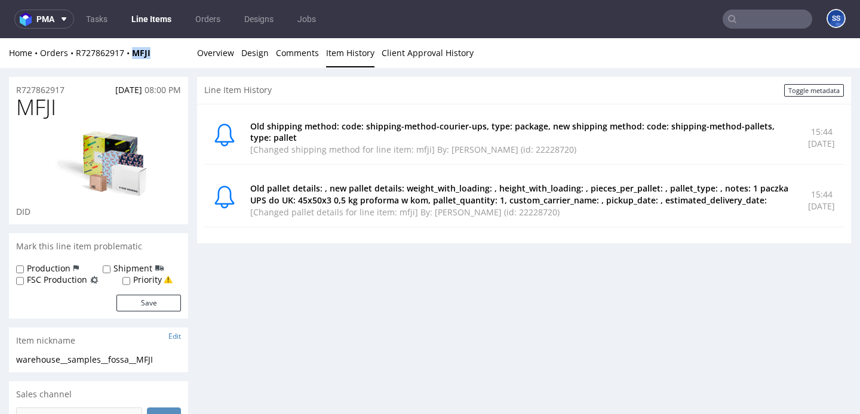
click at [153, 19] on link "Line Items" at bounding box center [151, 19] width 54 height 19
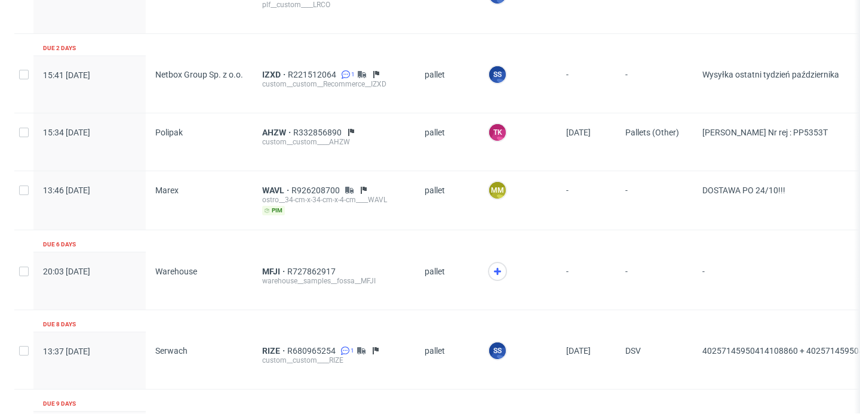
scroll to position [1033, 0]
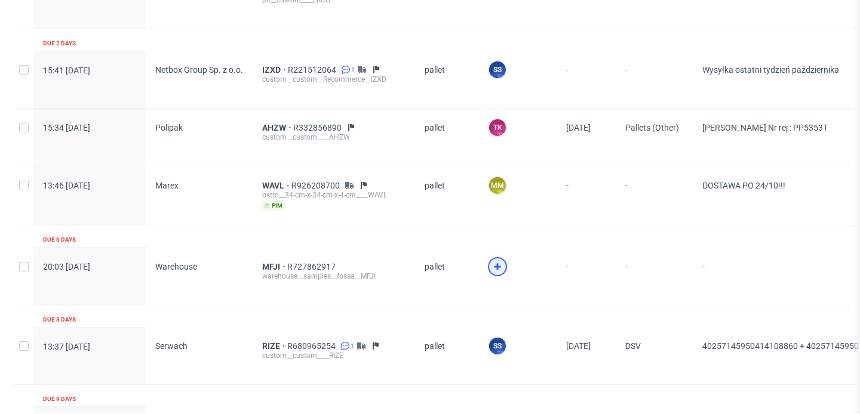
click at [493, 266] on icon at bounding box center [497, 267] width 14 height 14
click at [272, 262] on span "MFJI" at bounding box center [274, 267] width 25 height 10
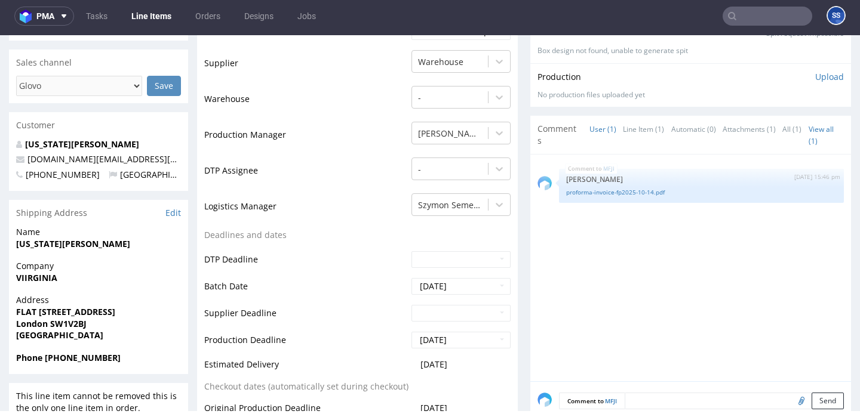
scroll to position [334, 0]
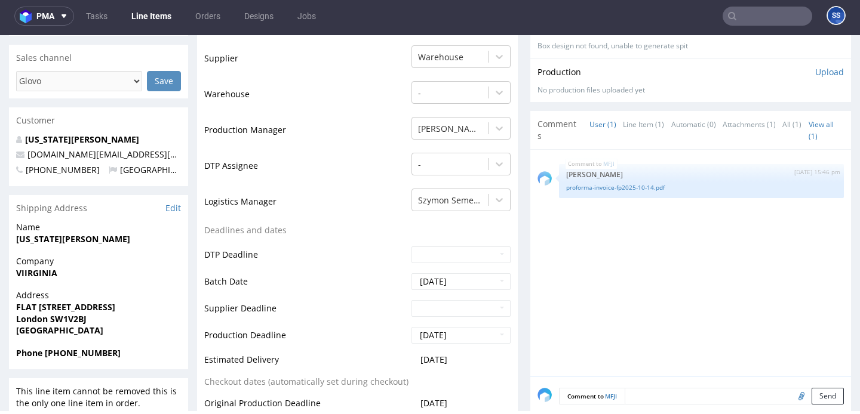
click at [47, 272] on strong "VIIRGINIA" at bounding box center [36, 273] width 41 height 11
copy strong "VIIRGINIA"
click at [35, 242] on strong "[US_STATE][PERSON_NAME]" at bounding box center [73, 239] width 114 height 11
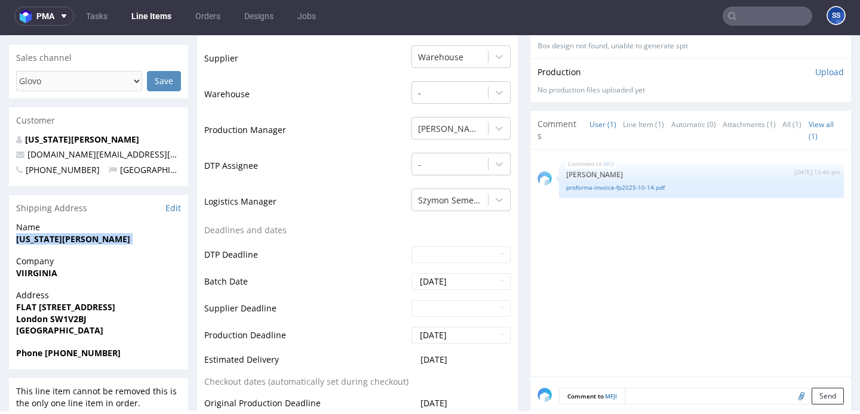
click at [35, 242] on strong "[US_STATE][PERSON_NAME]" at bounding box center [73, 239] width 114 height 11
copy strong "[US_STATE][PERSON_NAME]"
click at [44, 303] on strong "FLAT [STREET_ADDRESS]" at bounding box center [65, 307] width 99 height 11
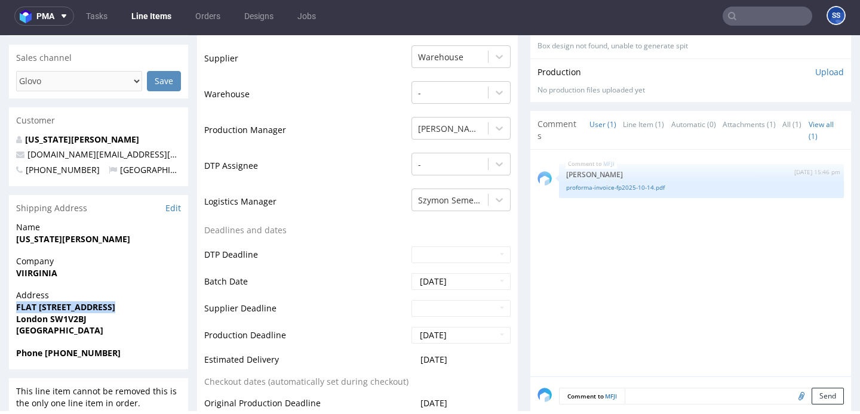
copy strong "FLAT [STREET_ADDRESS]"
click at [33, 319] on strong "London SW1V2BJ" at bounding box center [51, 319] width 70 height 11
copy strong "London"
click at [70, 322] on strong "London SW1V2BJ" at bounding box center [51, 319] width 70 height 11
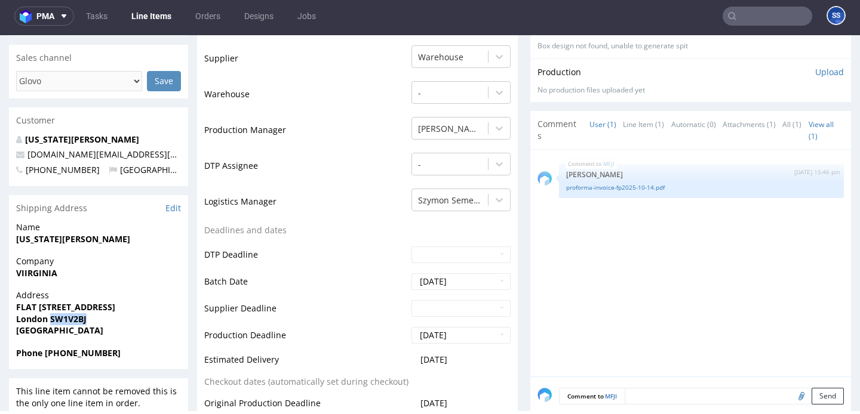
click at [70, 322] on strong "London SW1V2BJ" at bounding box center [51, 319] width 70 height 11
copy strong "SW1V2BJ"
drag, startPoint x: 118, startPoint y: 153, endPoint x: 22, endPoint y: 151, distance: 96.2
click at [22, 152] on p "[DOMAIN_NAME][EMAIL_ADDRESS][DOMAIN_NAME]" at bounding box center [98, 155] width 165 height 12
copy span "[DOMAIN_NAME][EMAIL_ADDRESS][DOMAIN_NAME]"
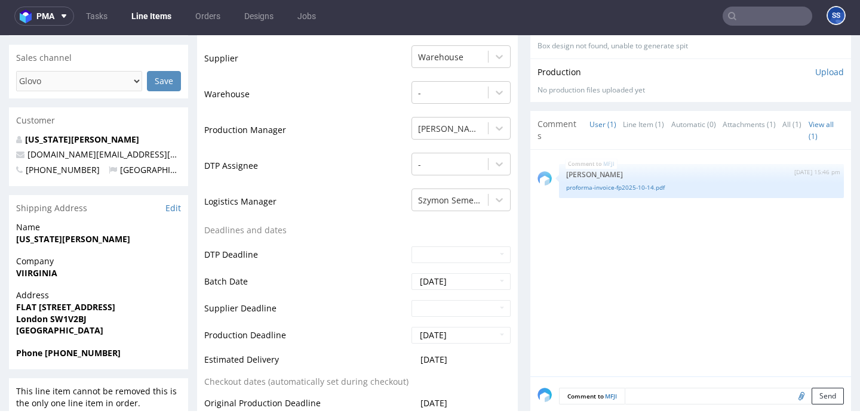
click at [91, 348] on strong "Phone +447926801909" at bounding box center [68, 353] width 105 height 11
copy strong "447926801909"
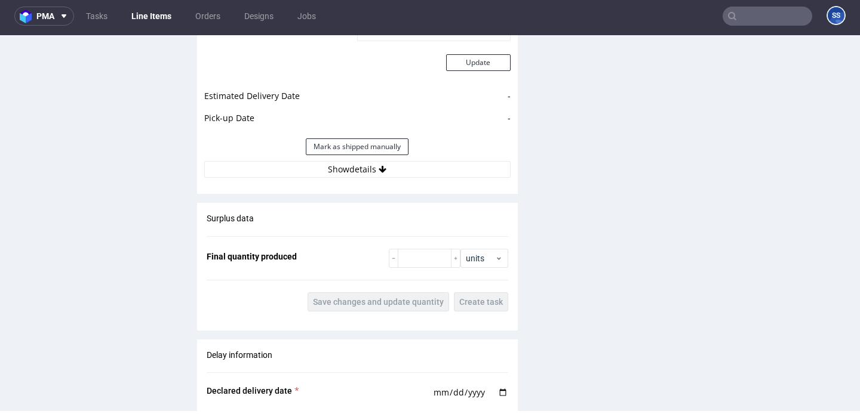
scroll to position [1184, 0]
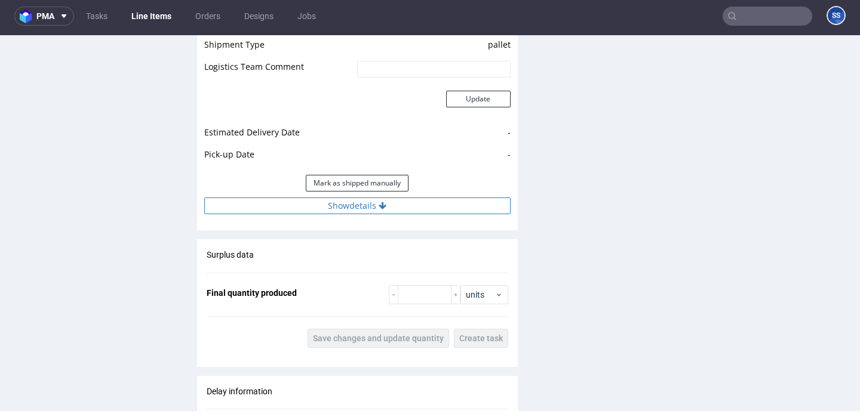
click at [308, 210] on button "Show details" at bounding box center [357, 206] width 306 height 17
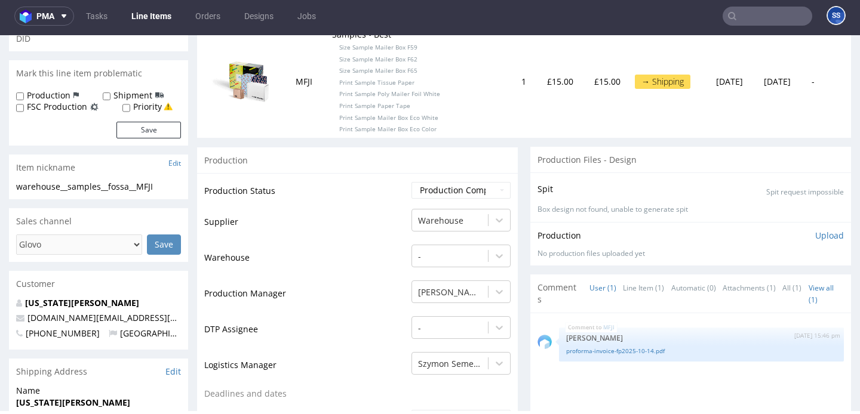
scroll to position [0, 0]
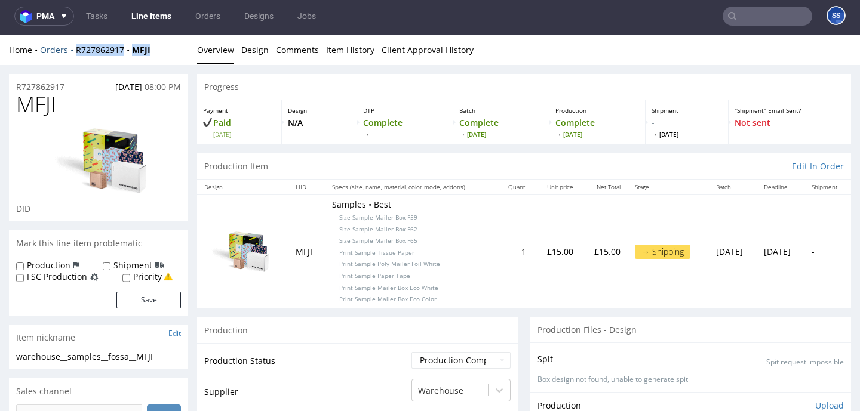
drag, startPoint x: 157, startPoint y: 50, endPoint x: 93, endPoint y: 39, distance: 64.8
click at [70, 47] on div "Home Orders R727862917 MFJI" at bounding box center [98, 50] width 179 height 12
copy div "R727862917 MFJI"
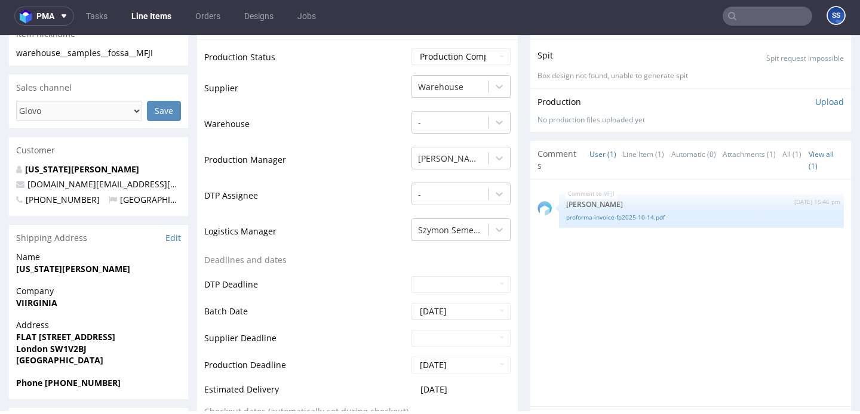
scroll to position [326, 0]
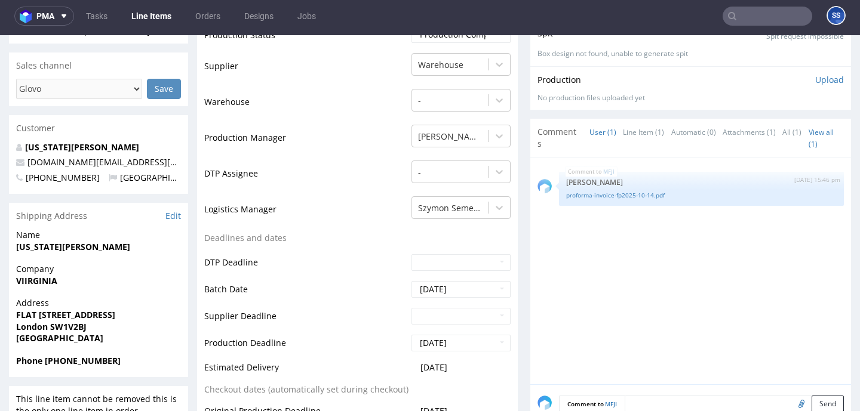
click at [94, 355] on div "Address FLAT 16, 94 BELGRAVE ROAD London SW1V2BJ United Kingdom" at bounding box center [98, 325] width 179 height 57
click at [93, 363] on strong "Phone +447926801909" at bounding box center [68, 360] width 105 height 11
copy strong "447926801909"
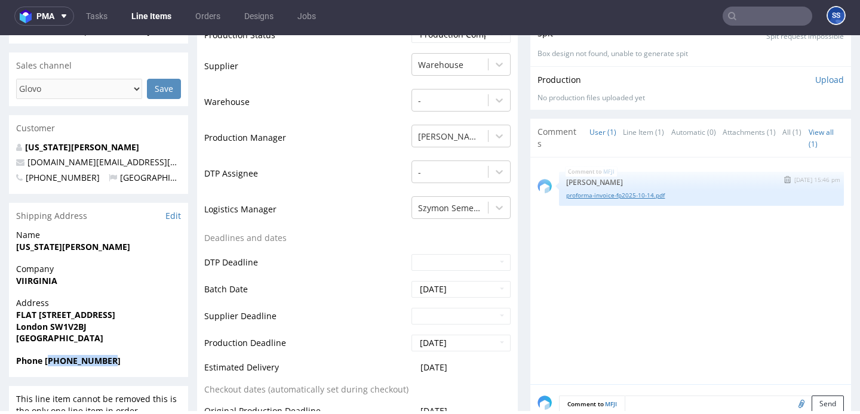
click at [661, 194] on link "proforma-invoice-fp2025-10-14.pdf" at bounding box center [701, 195] width 271 height 9
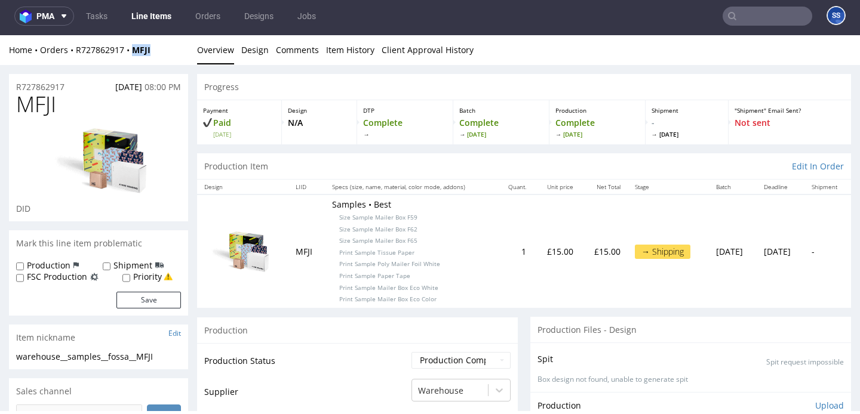
drag, startPoint x: 158, startPoint y: 53, endPoint x: 135, endPoint y: 56, distance: 22.9
click at [134, 53] on div "Home Orders R727862917 MFJI" at bounding box center [98, 50] width 179 height 12
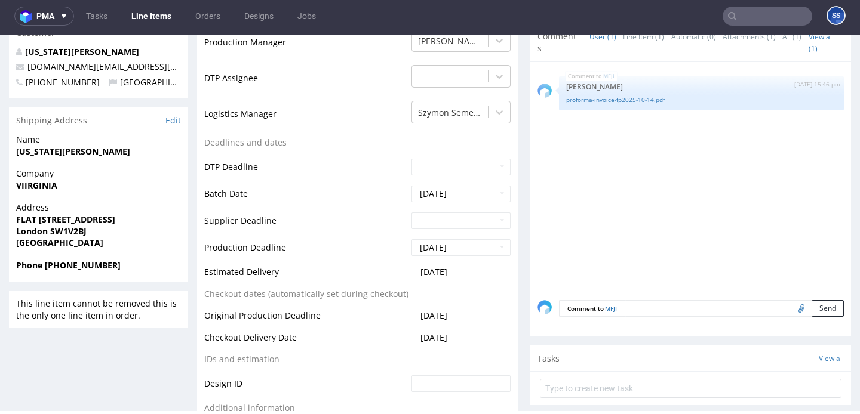
scroll to position [425, 0]
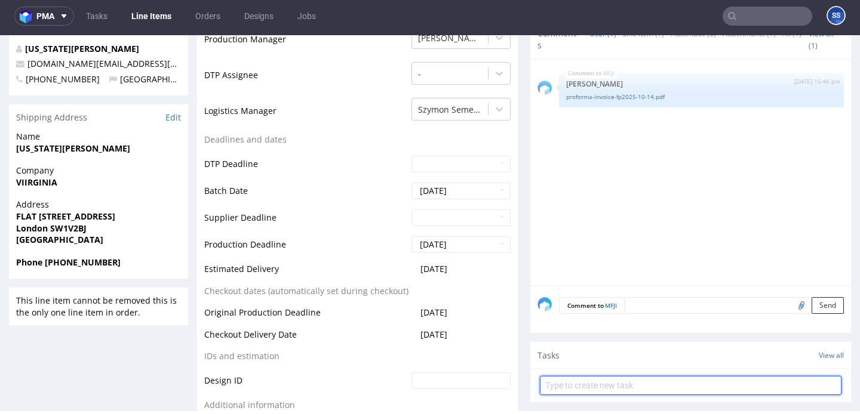
click at [601, 384] on input "text" at bounding box center [691, 385] width 302 height 19
type input "Etykiety"
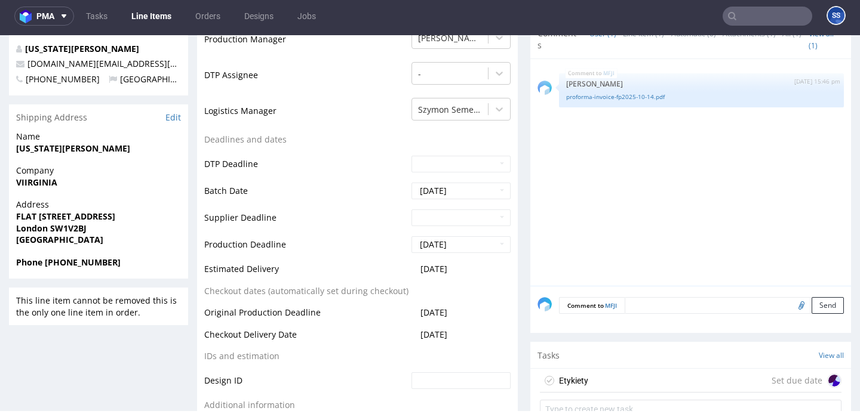
click at [631, 382] on div "Etykiety Set due date" at bounding box center [691, 381] width 302 height 24
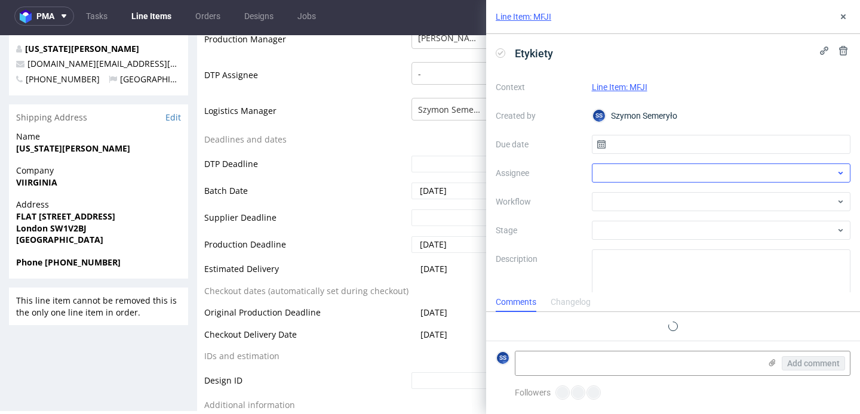
scroll to position [10, 0]
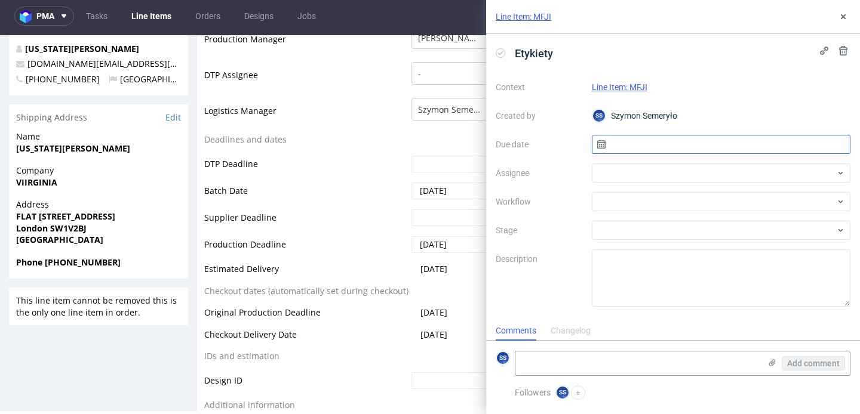
click at [617, 139] on input "text" at bounding box center [721, 144] width 259 height 19
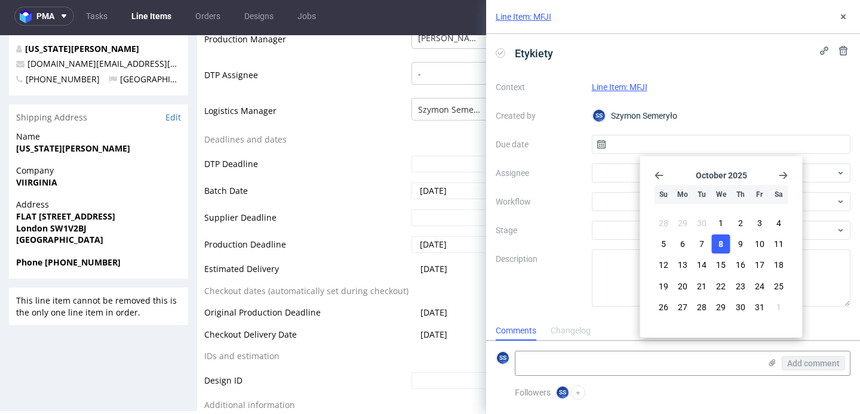
click at [726, 246] on button "8" at bounding box center [721, 244] width 19 height 19
type input "[DATE]"
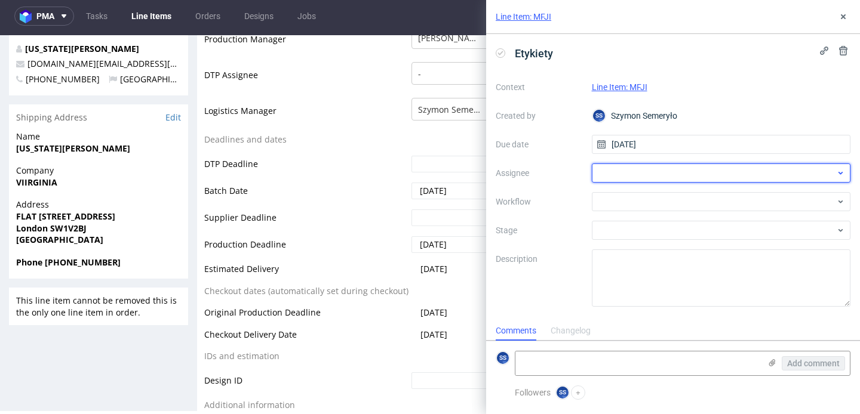
click at [623, 174] on div at bounding box center [721, 173] width 259 height 19
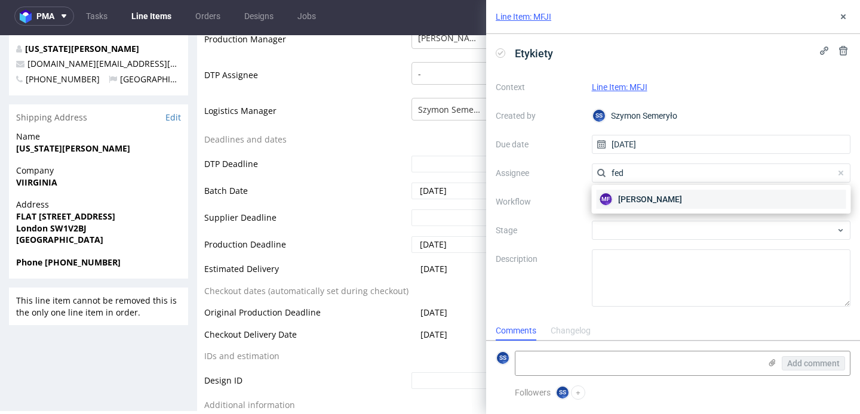
type input "fed"
click at [628, 201] on span "Michał Fedorowicz" at bounding box center [650, 199] width 64 height 12
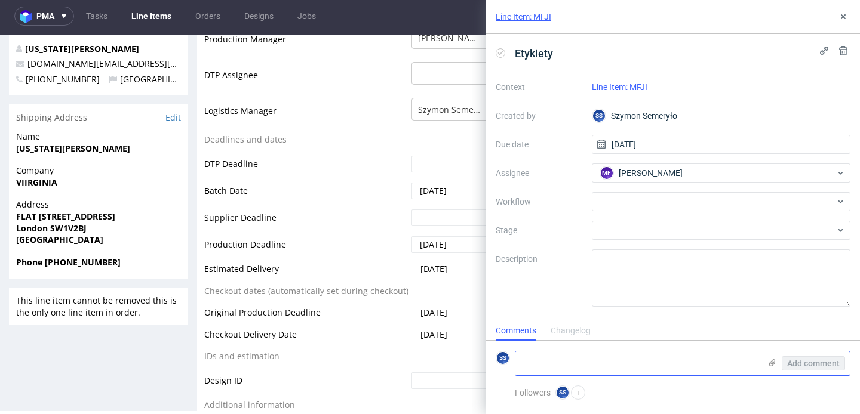
click at [662, 373] on textarea at bounding box center [637, 364] width 245 height 24
click at [596, 371] on textarea at bounding box center [637, 364] width 245 height 24
paste textarea "1Z5A15806898371990"
type textarea "1Z5A15806898371990"
click at [767, 364] on icon at bounding box center [772, 363] width 10 height 10
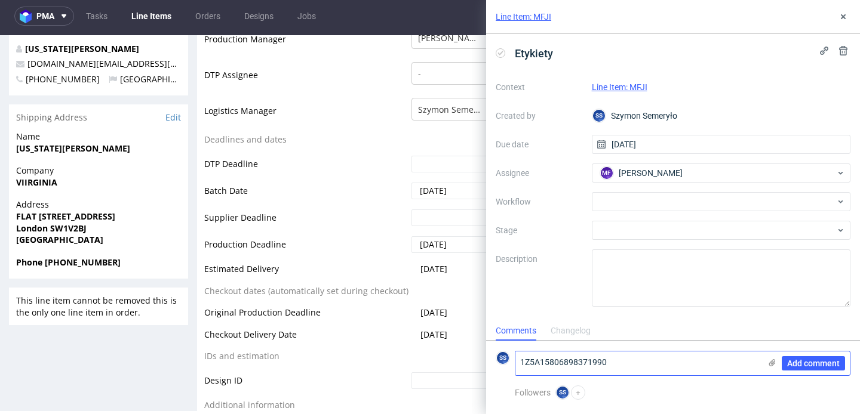
click at [0, 0] on input "file" at bounding box center [0, 0] width 0 height 0
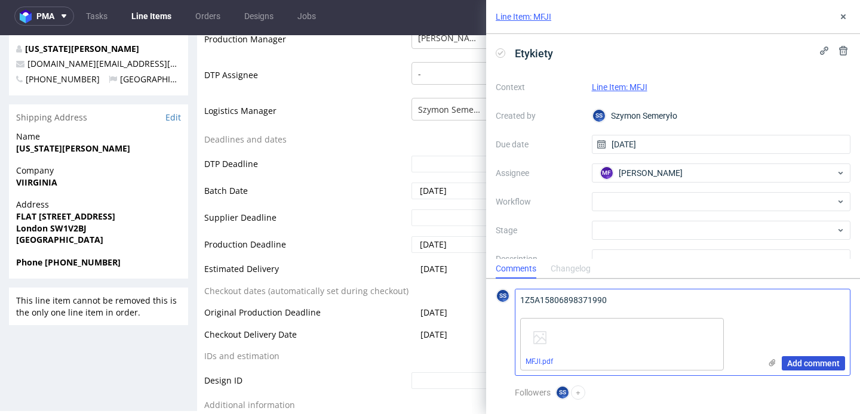
click at [816, 363] on span "Add comment" at bounding box center [813, 364] width 53 height 8
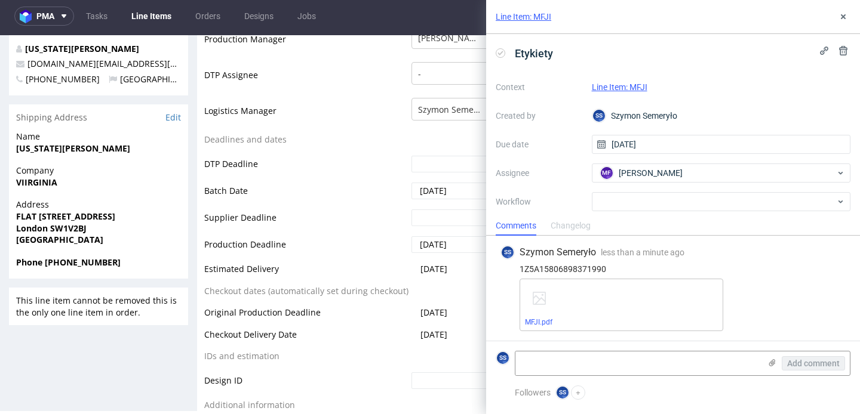
scroll to position [100, 0]
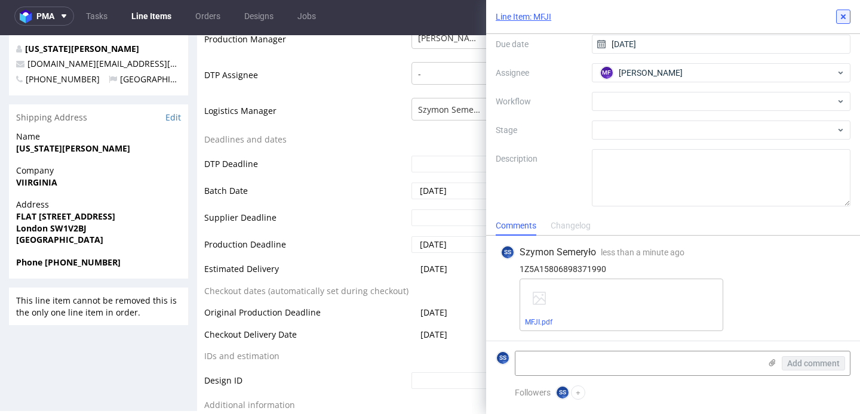
click at [839, 12] on icon at bounding box center [843, 17] width 10 height 10
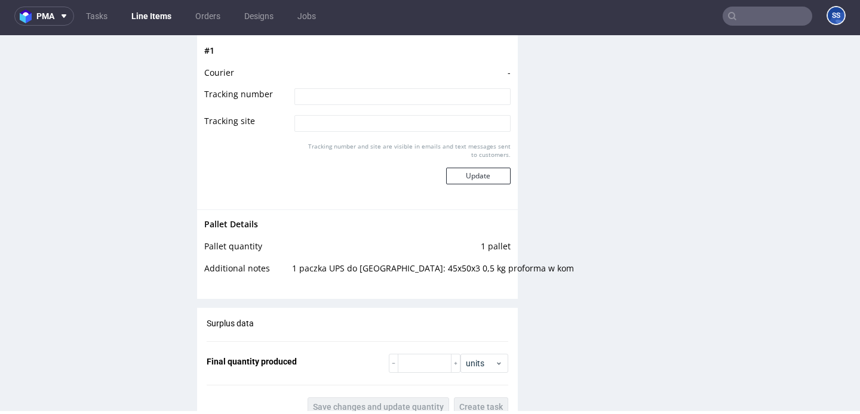
scroll to position [1347, 0]
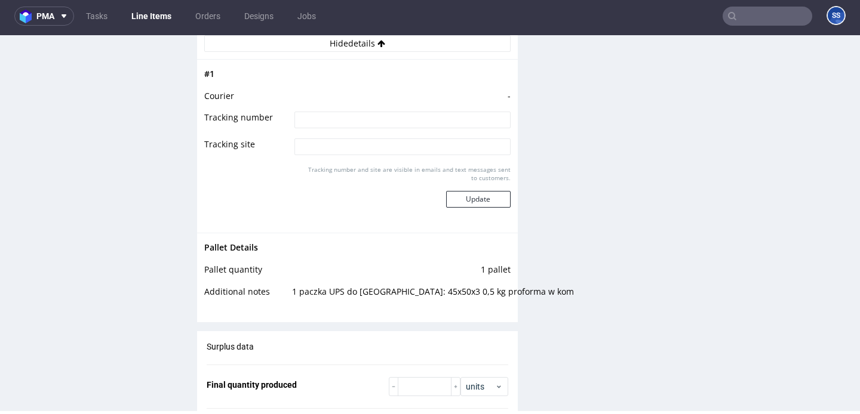
click at [318, 120] on input at bounding box center [402, 120] width 216 height 17
type input "1Z5A15806898371990"
click at [480, 193] on button "Update" at bounding box center [478, 199] width 64 height 17
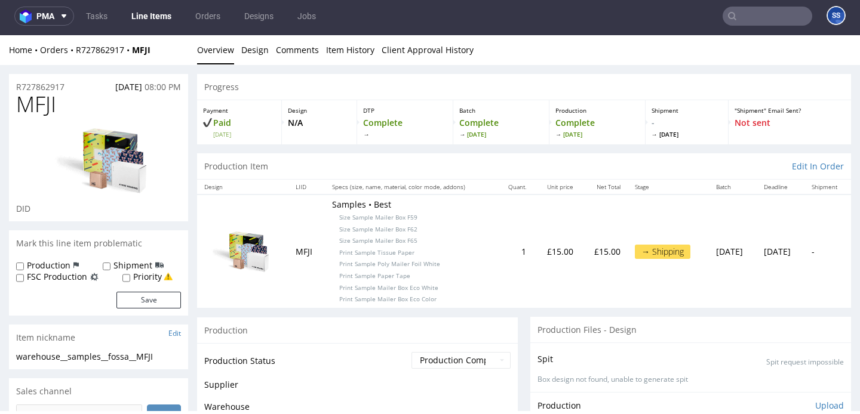
scroll to position [1006, 0]
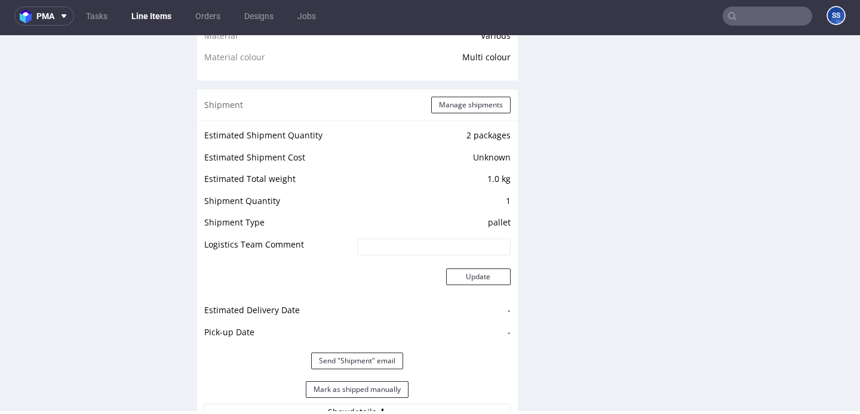
click at [148, 16] on link "Line Items" at bounding box center [151, 16] width 54 height 19
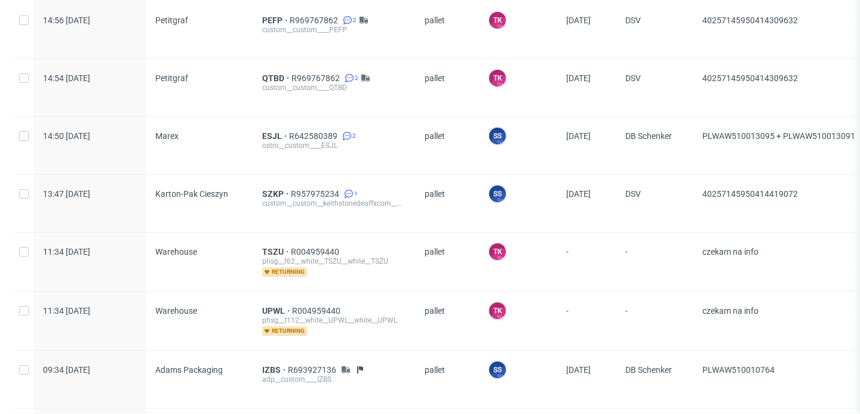
scroll to position [564, 0]
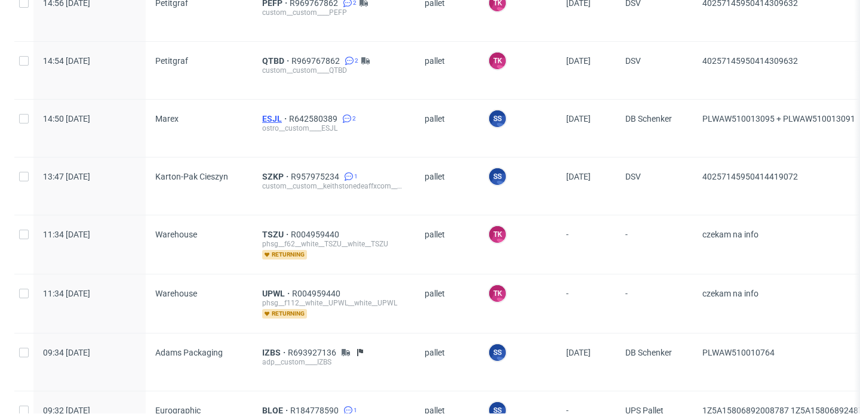
click at [263, 115] on span "ESJL" at bounding box center [275, 119] width 27 height 10
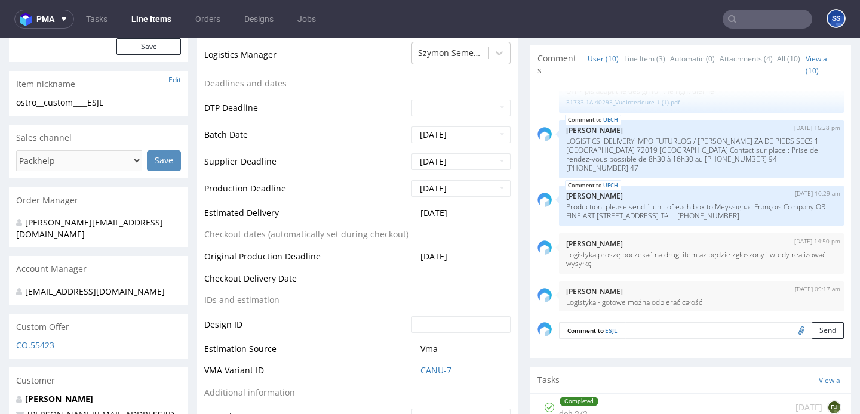
scroll to position [413, 0]
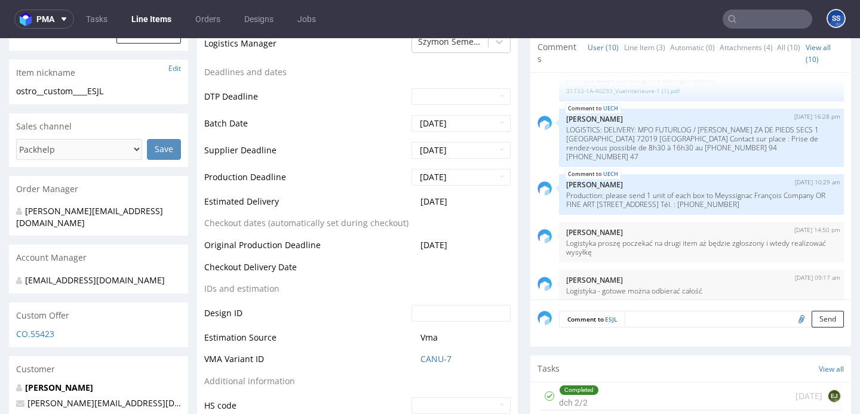
click at [161, 23] on link "Line Items" at bounding box center [151, 19] width 54 height 19
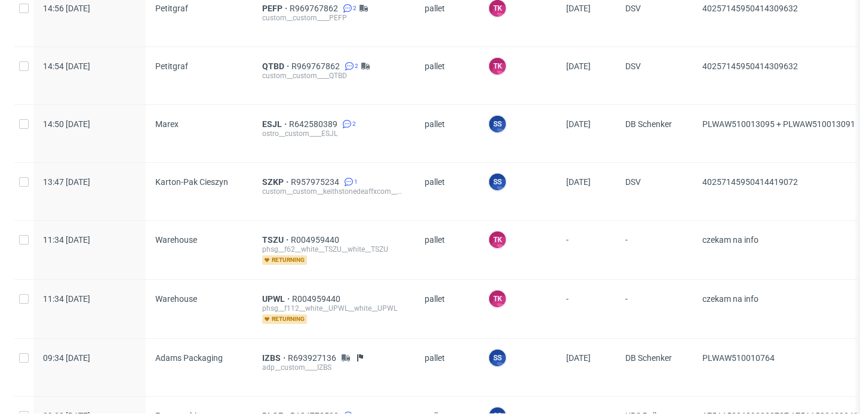
scroll to position [561, 0]
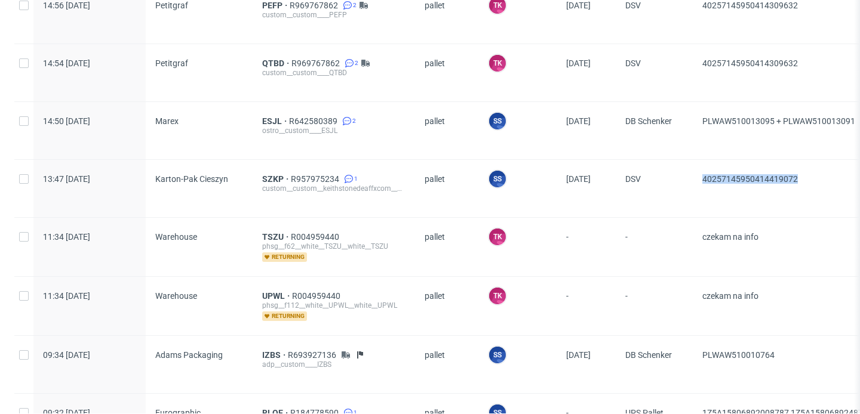
drag, startPoint x: 801, startPoint y: 179, endPoint x: 698, endPoint y: 178, distance: 103.3
click at [698, 178] on div "40257145950414419072" at bounding box center [803, 188] width 220 height 57
copy span "40257145950414419072"
click at [269, 174] on span "SZKP" at bounding box center [276, 179] width 29 height 10
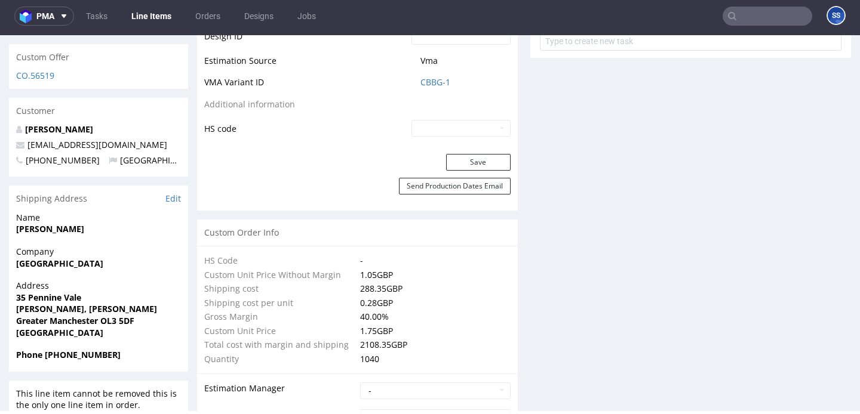
scroll to position [670, 0]
click at [156, 17] on link "Line Items" at bounding box center [151, 16] width 54 height 19
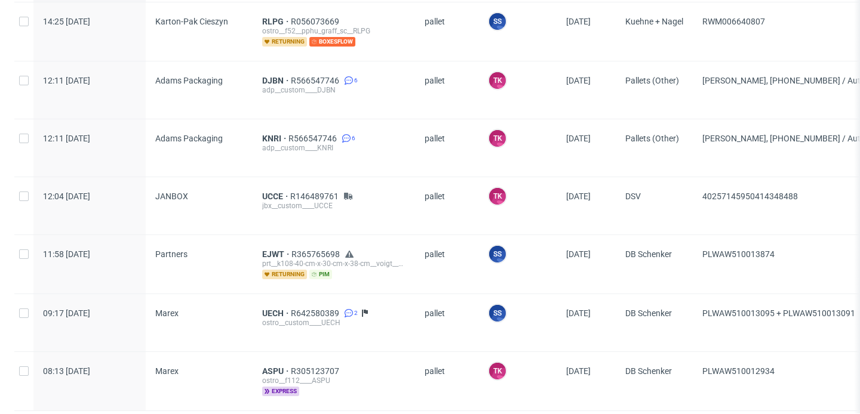
scroll to position [116, 0]
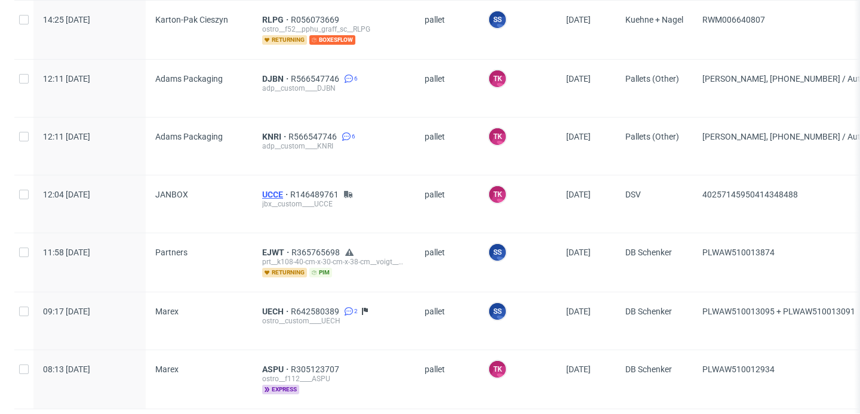
click at [267, 192] on span "UCCE" at bounding box center [276, 195] width 28 height 10
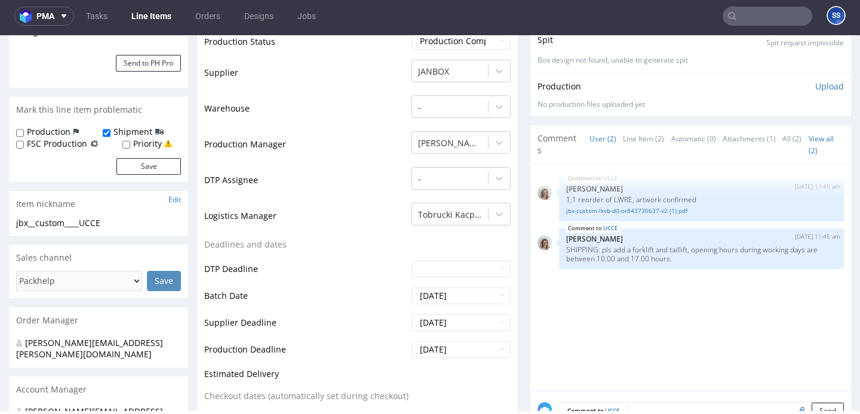
scroll to position [235, 0]
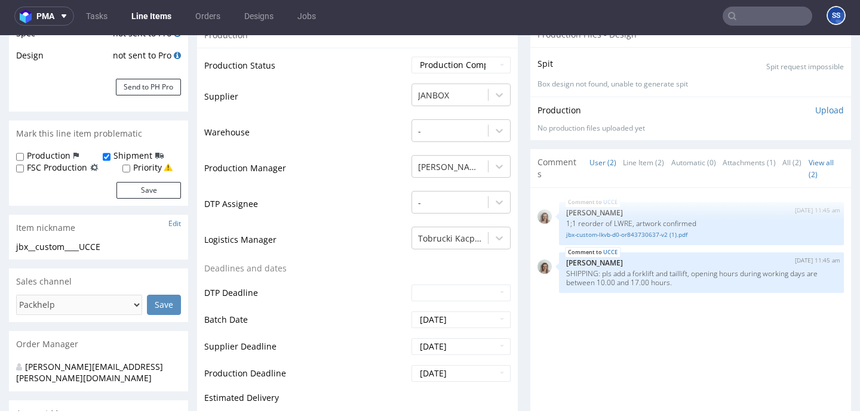
click at [158, 16] on link "Line Items" at bounding box center [151, 16] width 54 height 19
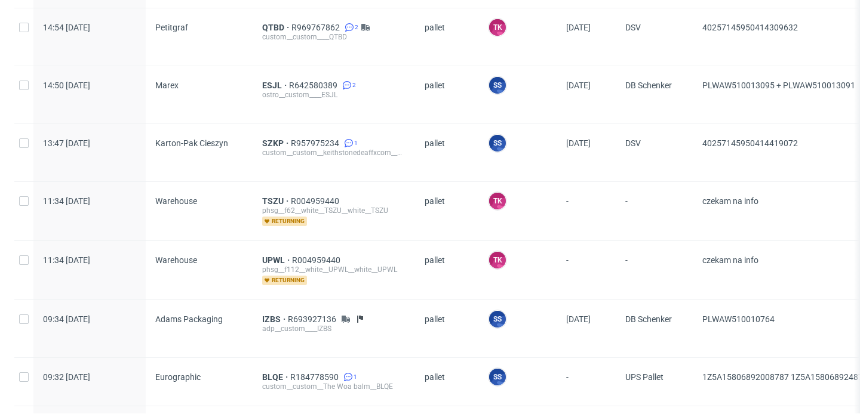
scroll to position [612, 0]
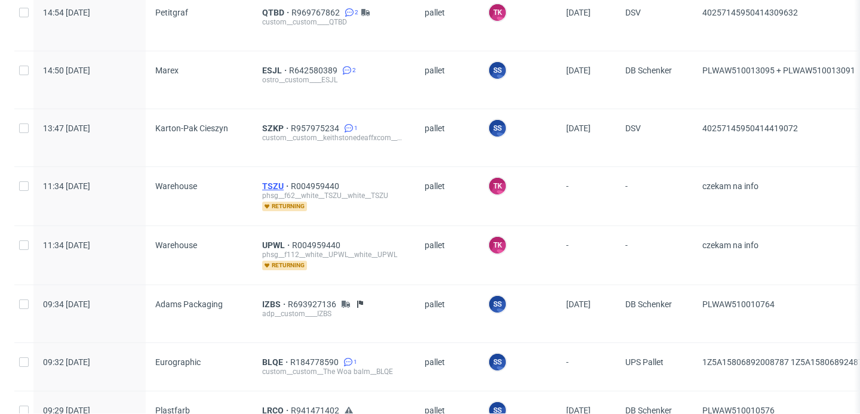
click at [273, 188] on span "TSZU" at bounding box center [276, 187] width 29 height 10
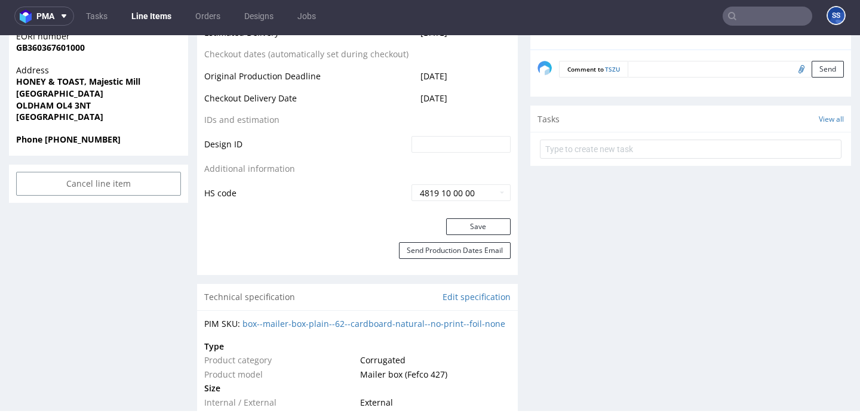
scroll to position [436, 0]
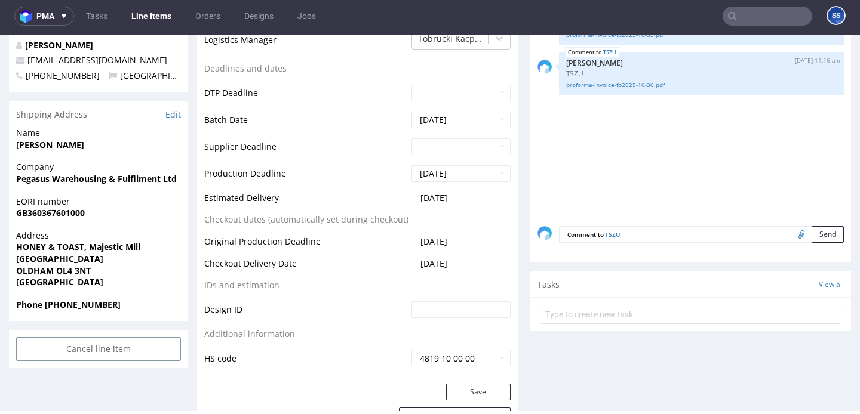
click at [160, 17] on link "Line Items" at bounding box center [151, 16] width 54 height 19
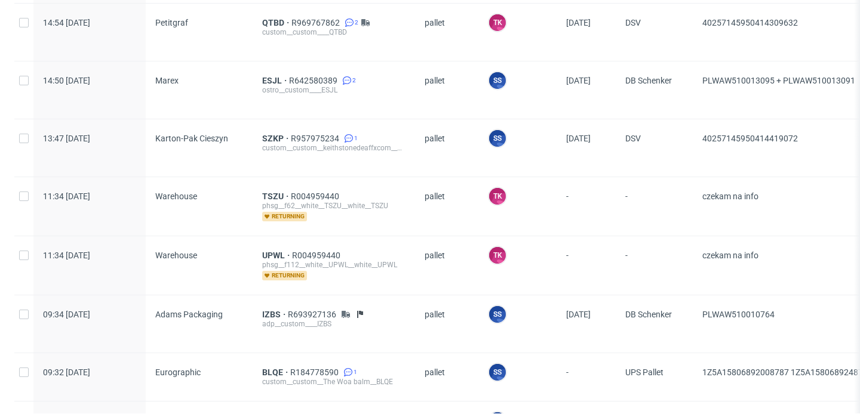
scroll to position [578, 0]
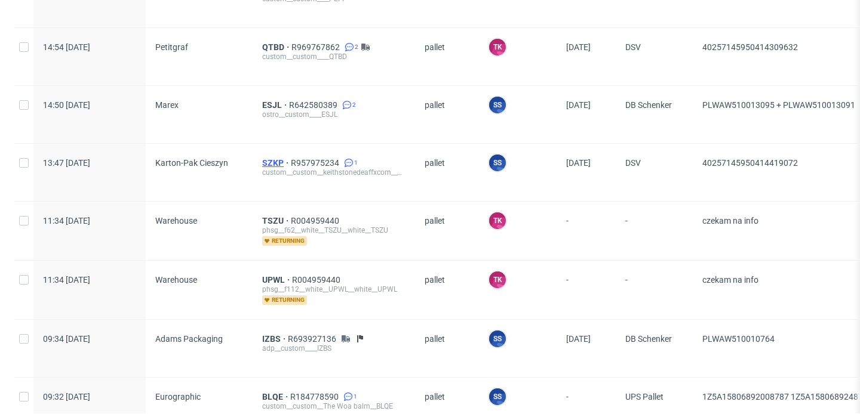
click at [279, 159] on span "SZKP" at bounding box center [276, 163] width 29 height 10
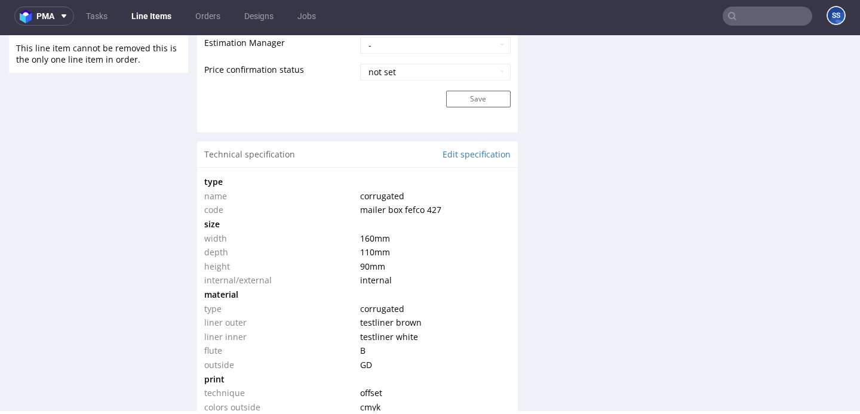
scroll to position [906, 0]
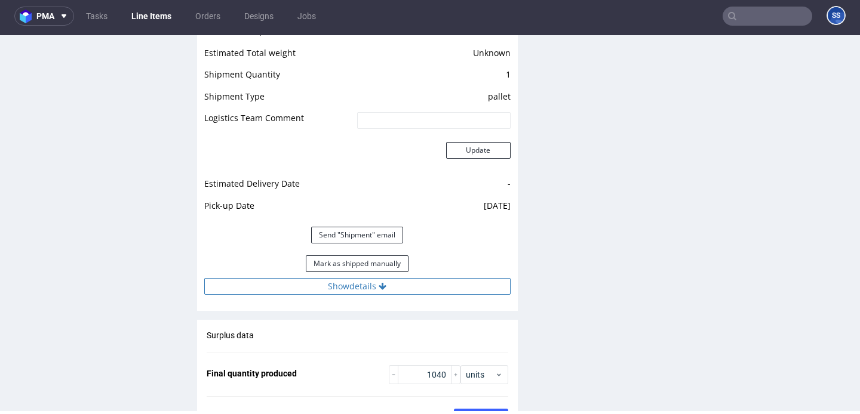
click at [349, 278] on button "Show details" at bounding box center [357, 286] width 306 height 17
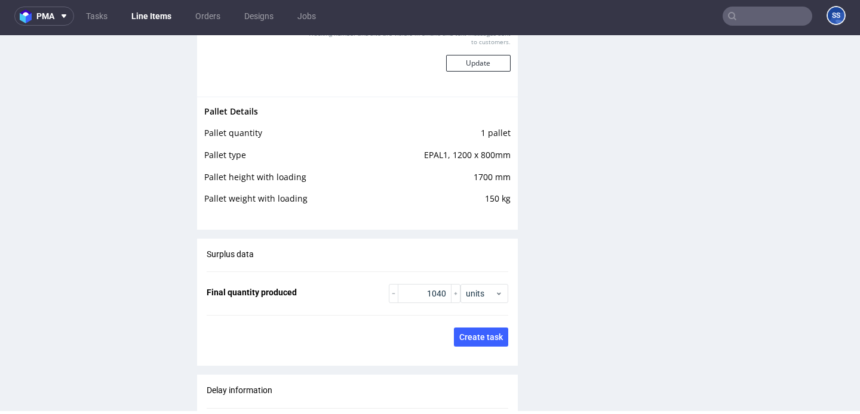
scroll to position [2002, 0]
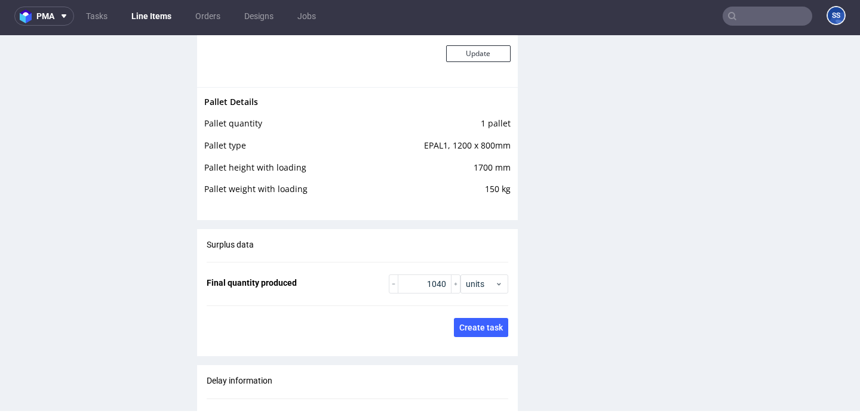
click at [149, 21] on link "Line Items" at bounding box center [151, 16] width 54 height 19
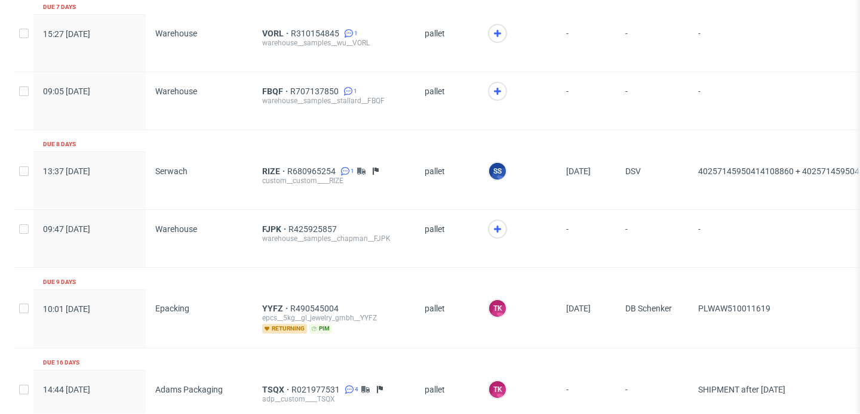
scroll to position [1395, 0]
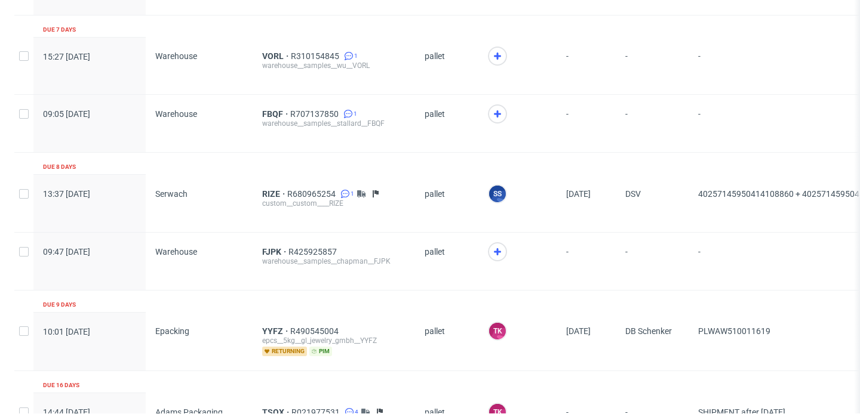
scroll to position [1289, 0]
